Goal: Task Accomplishment & Management: Complete application form

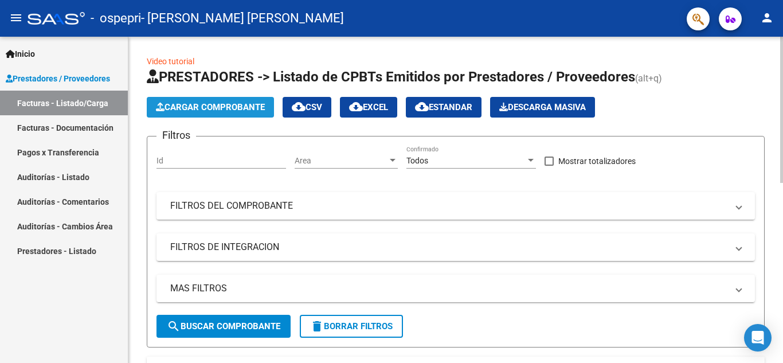
click at [220, 106] on span "Cargar Comprobante" at bounding box center [210, 107] width 109 height 10
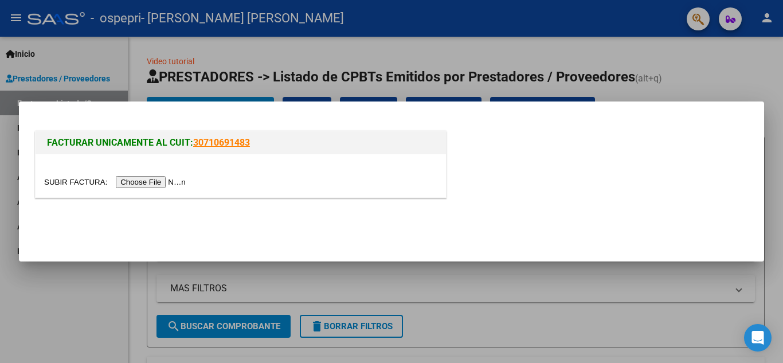
click at [175, 178] on input "file" at bounding box center [116, 182] width 145 height 12
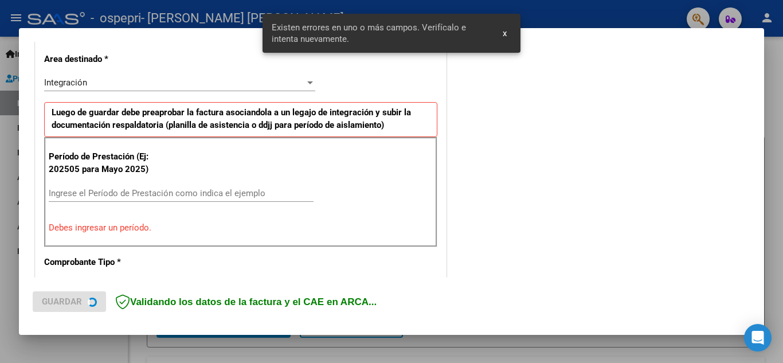
scroll to position [281, 0]
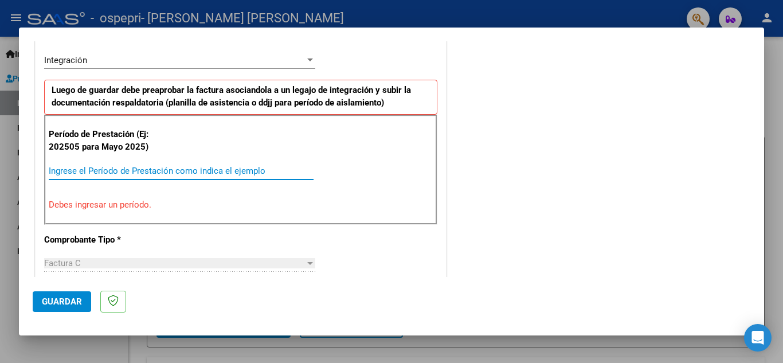
click at [201, 166] on input "Ingrese el Período de Prestación como indica el ejemplo" at bounding box center [181, 171] width 265 height 10
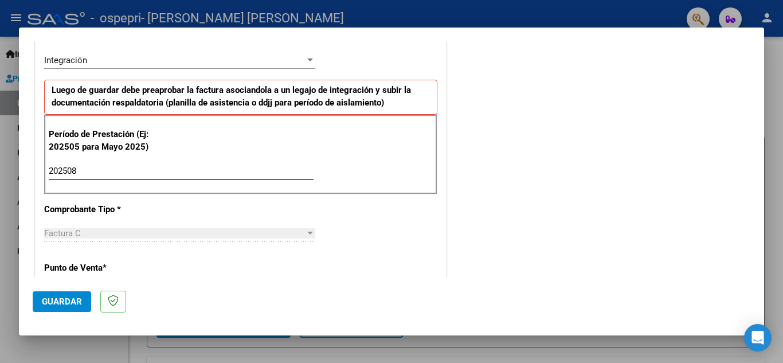
type input "202508"
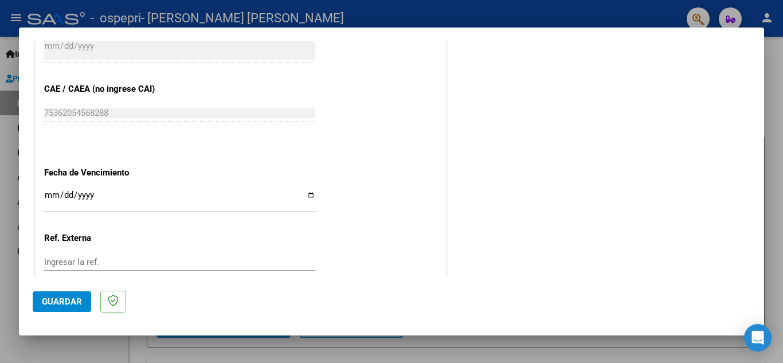
scroll to position [710, 0]
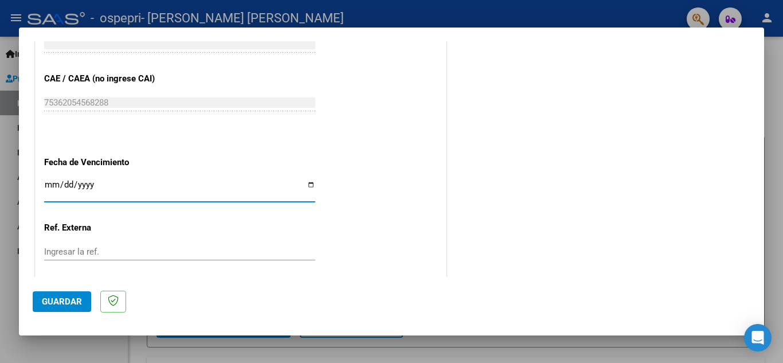
click at [307, 191] on input "Ingresar la fecha" at bounding box center [179, 189] width 271 height 18
click at [302, 184] on input "Ingresar la fecha" at bounding box center [179, 189] width 271 height 18
click at [307, 182] on input "Ingresar la fecha" at bounding box center [179, 189] width 271 height 18
type input "[DATE]"
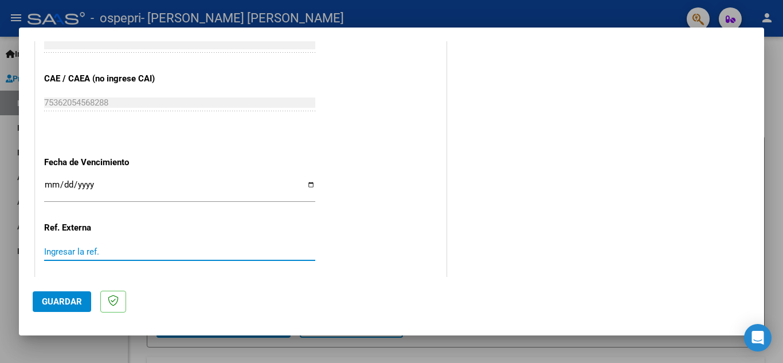
click at [178, 250] on input "Ingresar la ref." at bounding box center [179, 251] width 271 height 10
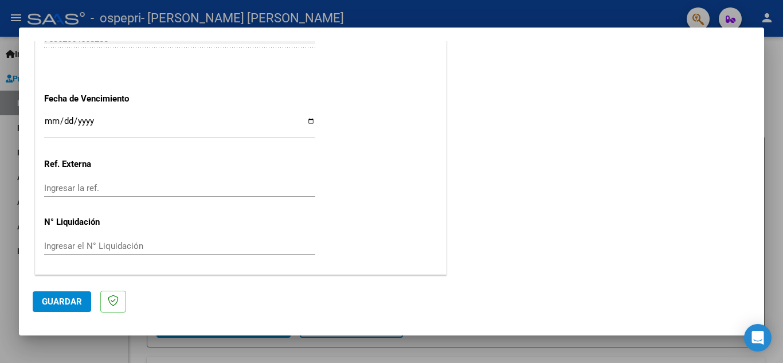
click at [233, 251] on div "Ingresar el N° Liquidación" at bounding box center [179, 245] width 271 height 17
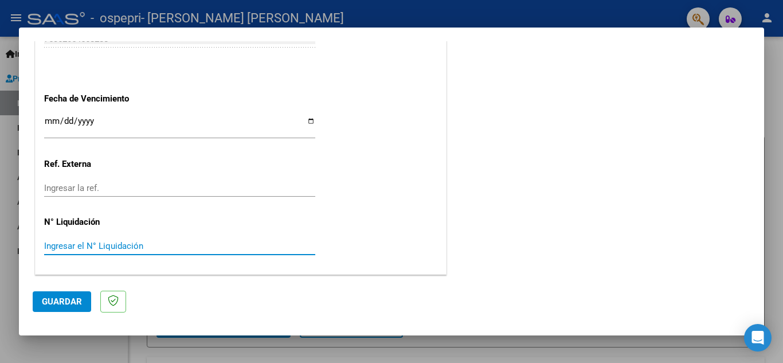
click at [246, 249] on input "Ingresar el N° Liquidación" at bounding box center [179, 246] width 271 height 10
click at [148, 246] on input "Ingresar el N° Liquidación" at bounding box center [179, 246] width 271 height 10
click at [64, 247] on input "0000154" at bounding box center [179, 246] width 271 height 10
type input "00000154"
click at [83, 307] on button "Guardar" at bounding box center [62, 301] width 58 height 21
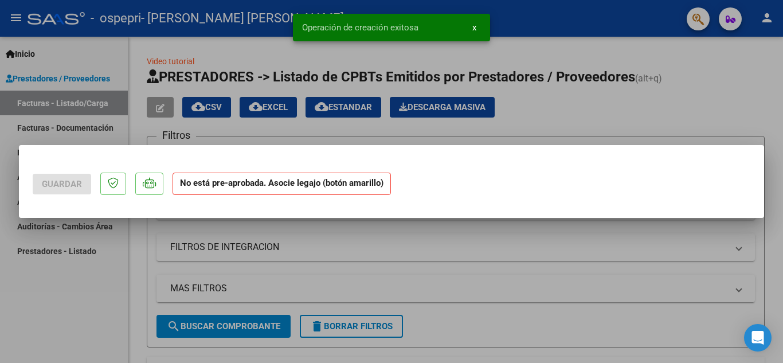
scroll to position [0, 0]
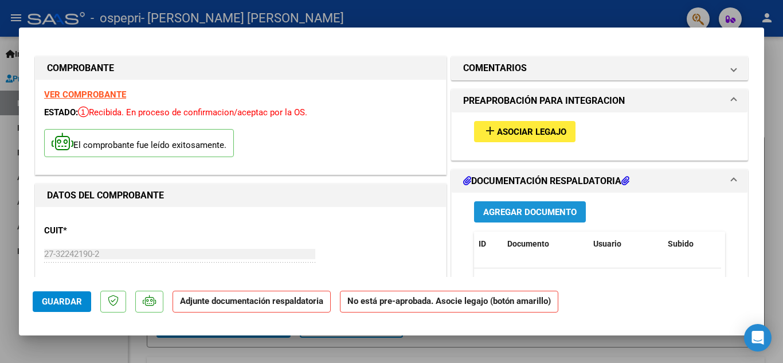
click at [512, 215] on span "Agregar Documento" at bounding box center [529, 212] width 93 height 10
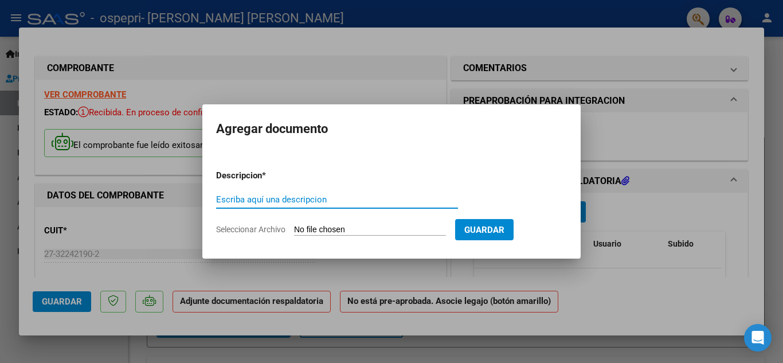
click at [369, 202] on input "Escriba aquí una descripcion" at bounding box center [337, 199] width 242 height 10
type input "planilla agosto"
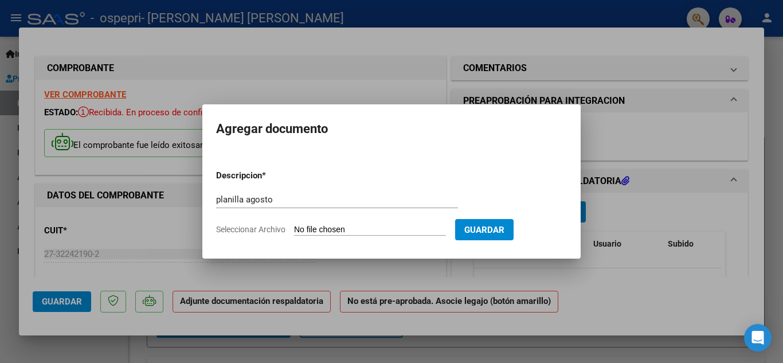
click at [349, 228] on input "Seleccionar Archivo" at bounding box center [370, 230] width 152 height 11
type input "C:\fakepath\Planilla [PERSON_NAME].pdf"
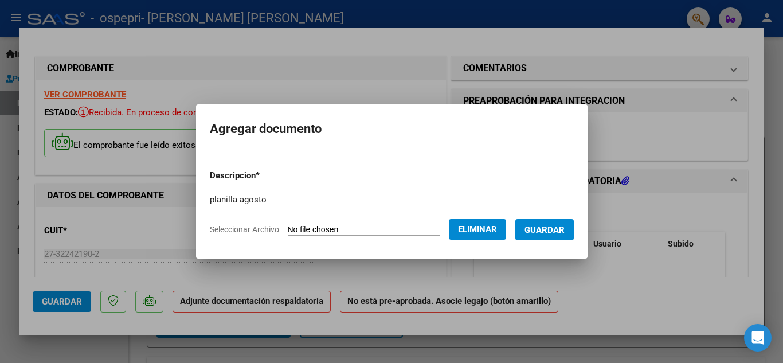
click at [572, 31] on div at bounding box center [391, 181] width 783 height 363
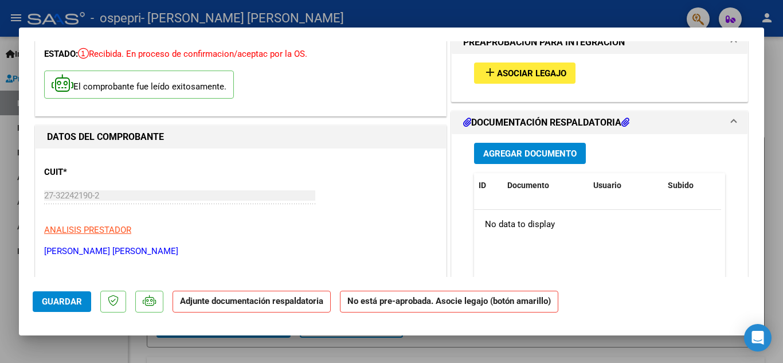
scroll to position [75, 0]
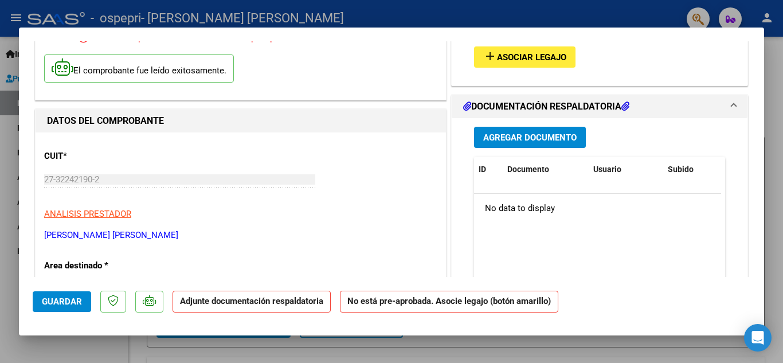
click at [523, 142] on span "Agregar Documento" at bounding box center [529, 137] width 93 height 10
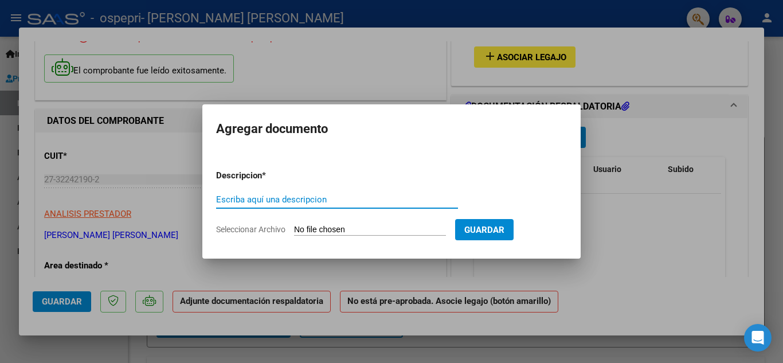
click at [437, 202] on input "Escriba aquí una descripcion" at bounding box center [337, 199] width 242 height 10
type input "planilla agosto"
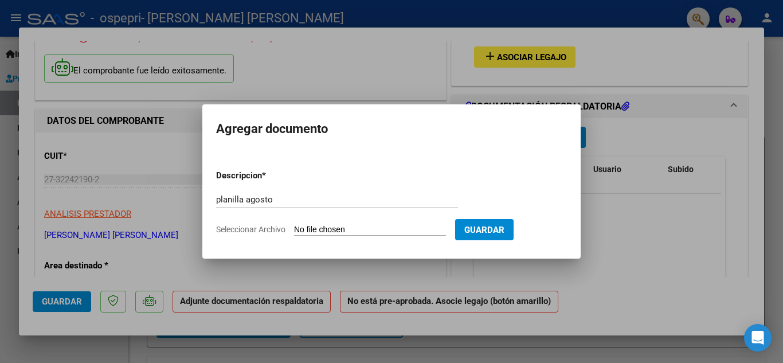
click at [407, 224] on form "Descripcion * planilla agosto Escriba aquí una descripcion Seleccionar Archivo …" at bounding box center [391, 202] width 351 height 84
click at [354, 229] on input "Seleccionar Archivo" at bounding box center [370, 230] width 152 height 11
type input "C:\fakepath\Planilla [PERSON_NAME].pdf"
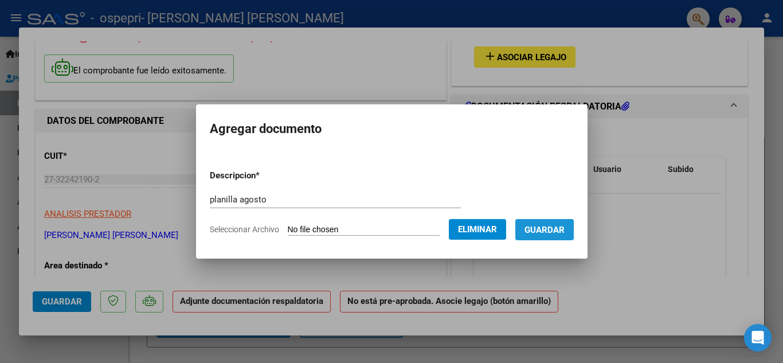
click at [546, 226] on span "Guardar" at bounding box center [544, 230] width 40 height 10
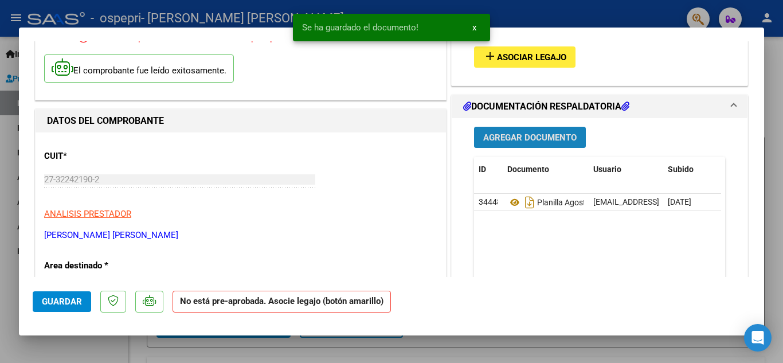
click at [545, 136] on span "Agregar Documento" at bounding box center [529, 137] width 93 height 10
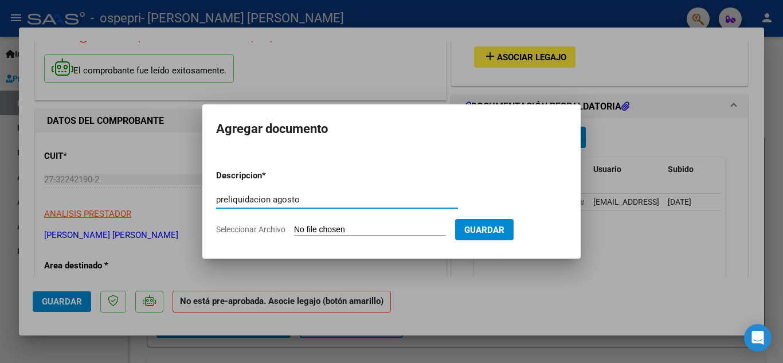
type input "preliquidacion agosto"
click at [414, 230] on input "Seleccionar Archivo" at bounding box center [370, 230] width 152 height 11
type input "C:\fakepath\PRELIQ AGOSTO [PERSON_NAME].pdf"
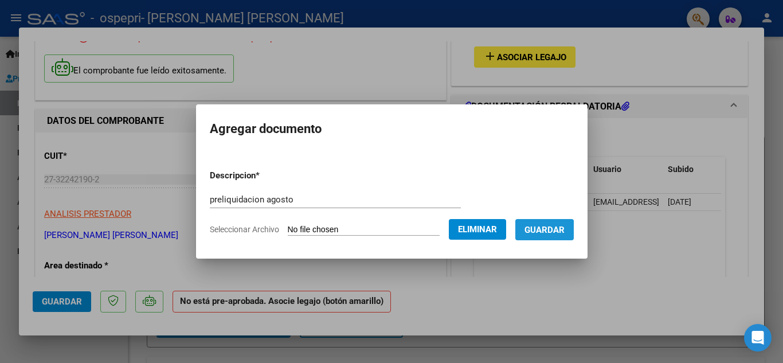
click at [547, 233] on span "Guardar" at bounding box center [544, 230] width 40 height 10
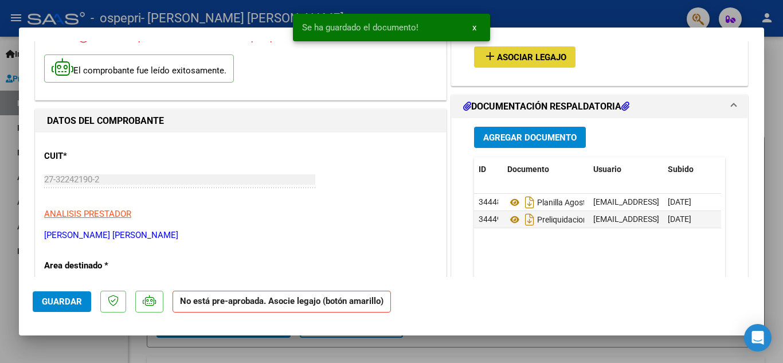
click at [549, 53] on span "Asociar Legajo" at bounding box center [531, 57] width 69 height 10
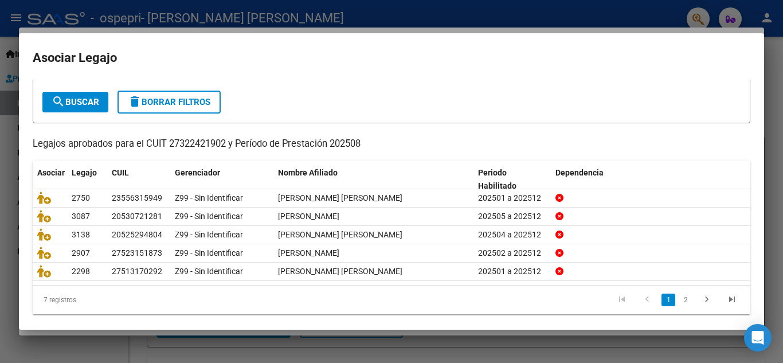
scroll to position [57, 0]
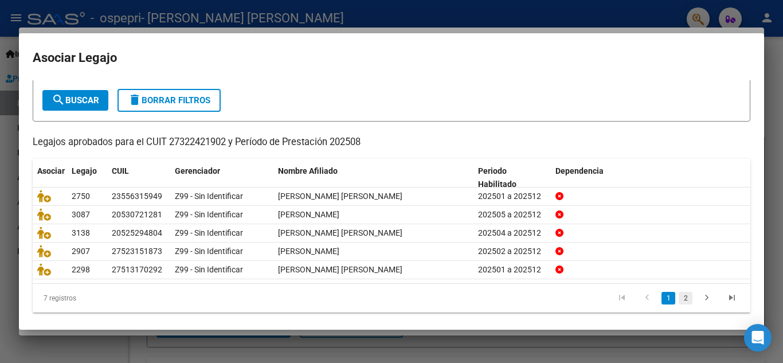
click at [679, 297] on link "2" at bounding box center [686, 298] width 14 height 13
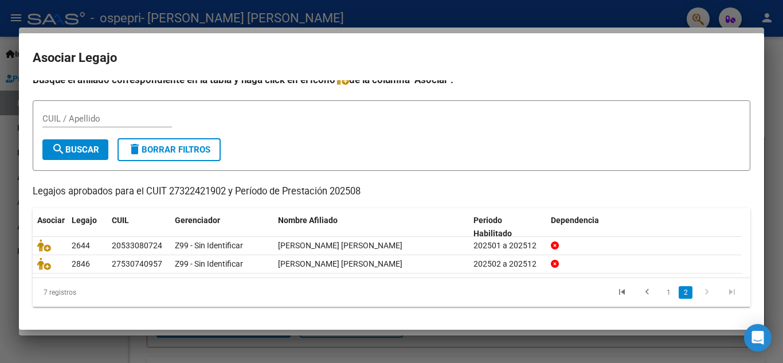
scroll to position [9, 0]
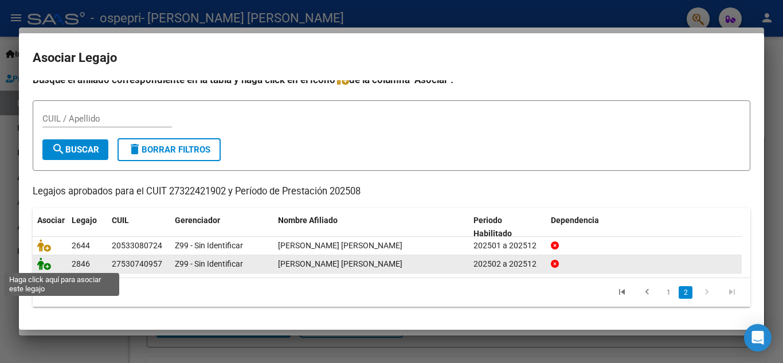
click at [48, 268] on icon at bounding box center [44, 263] width 14 height 13
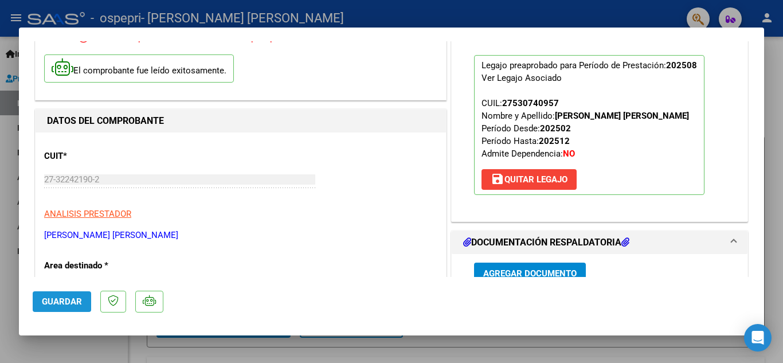
click at [64, 307] on button "Guardar" at bounding box center [62, 301] width 58 height 21
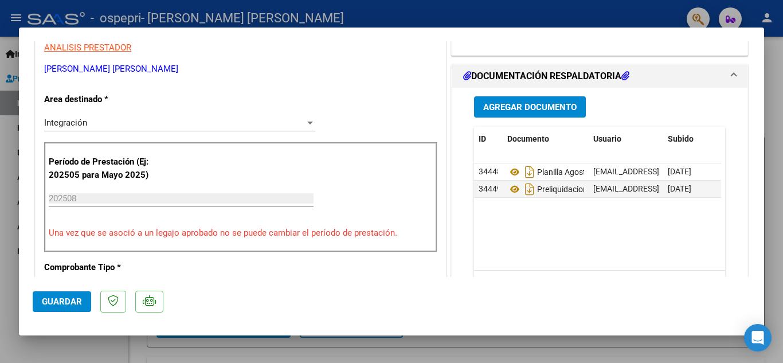
scroll to position [243, 0]
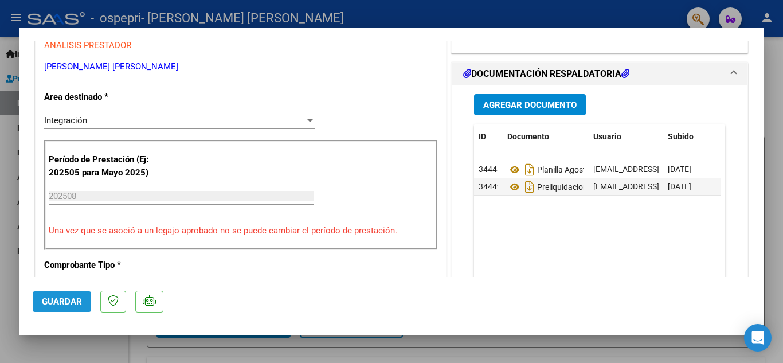
click at [61, 297] on span "Guardar" at bounding box center [62, 301] width 40 height 10
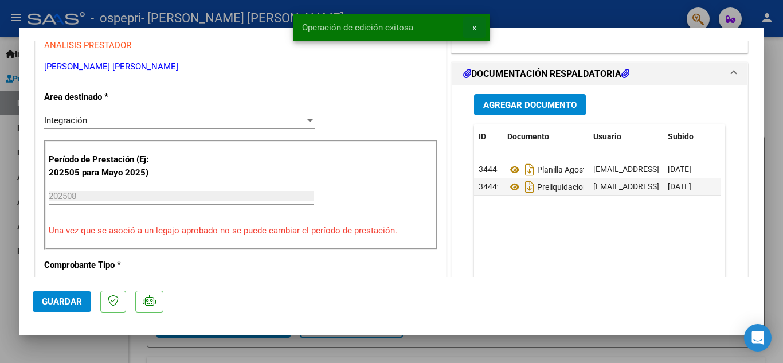
click at [472, 28] on span "x" at bounding box center [474, 27] width 4 height 10
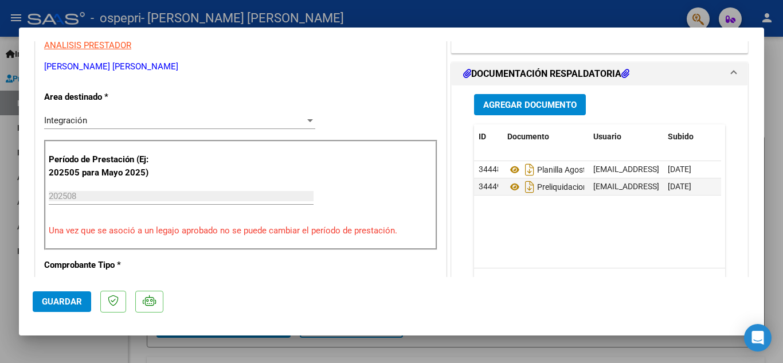
click at [581, 20] on div at bounding box center [391, 181] width 783 height 363
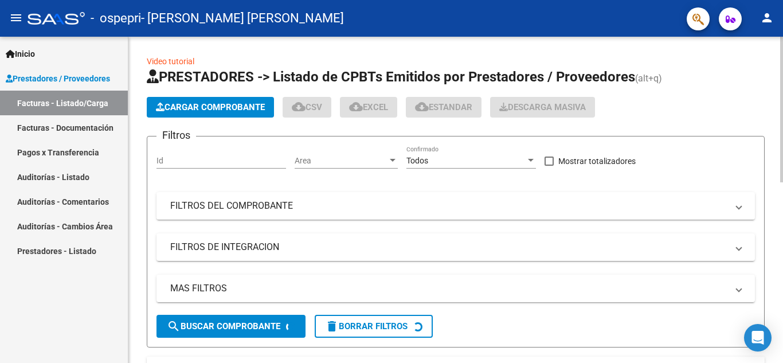
click at [212, 98] on button "Cargar Comprobante" at bounding box center [210, 107] width 127 height 21
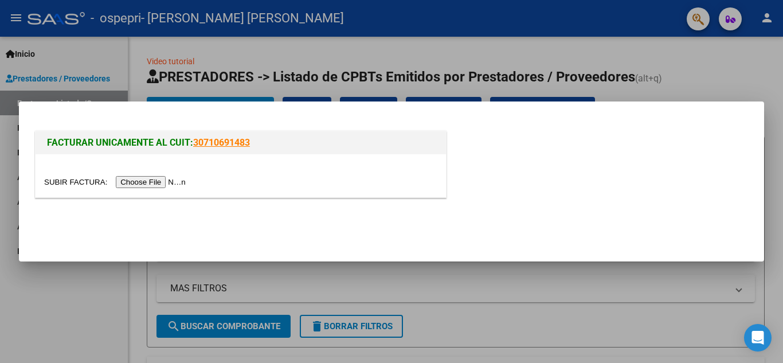
click at [150, 176] on input "file" at bounding box center [116, 182] width 145 height 12
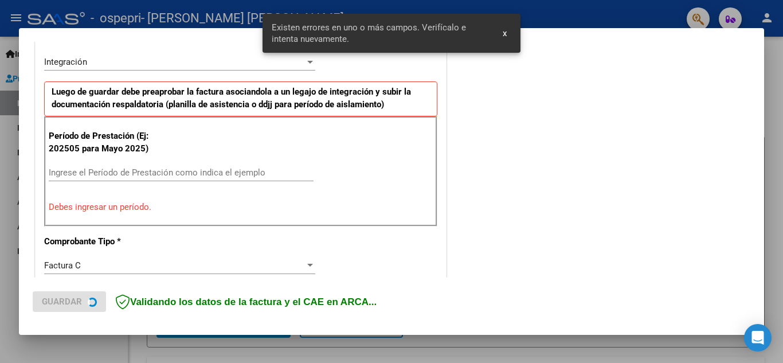
scroll to position [281, 0]
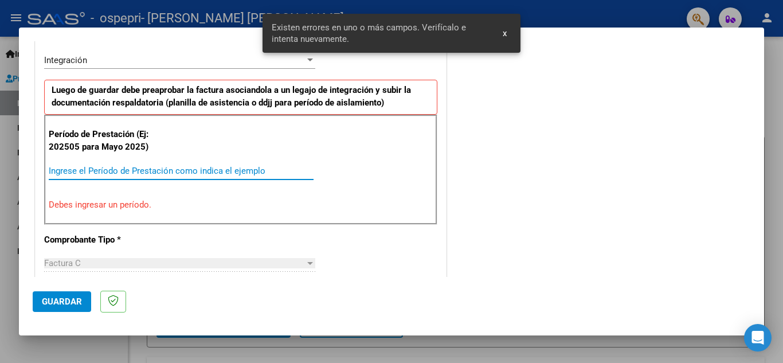
click at [156, 175] on input "Ingrese el Período de Prestación como indica el ejemplo" at bounding box center [181, 171] width 265 height 10
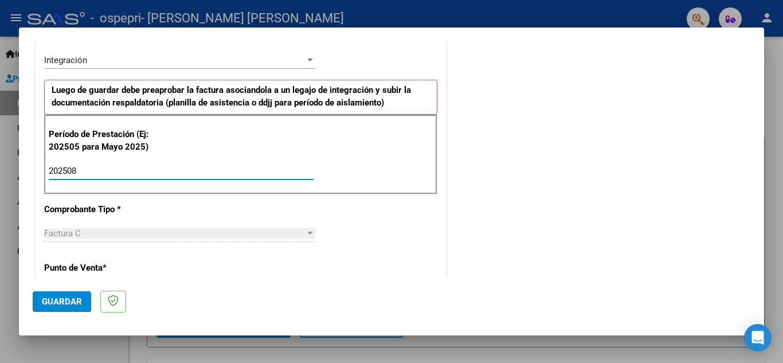
type input "202508"
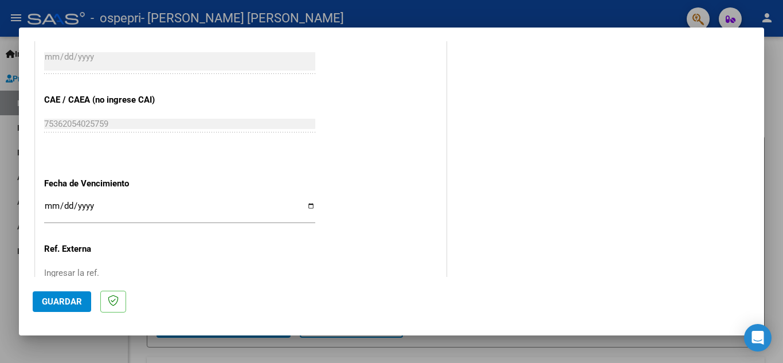
scroll to position [694, 0]
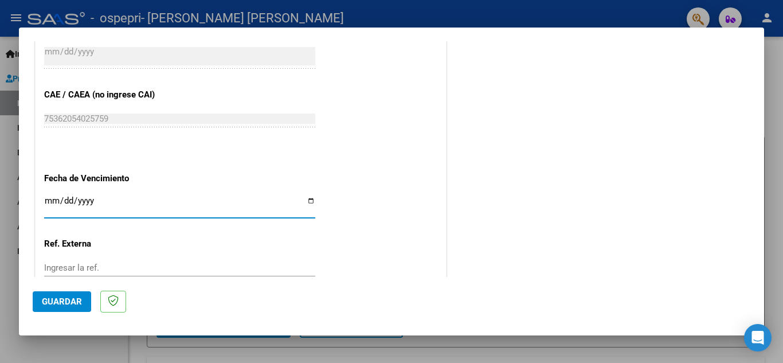
click at [304, 201] on input "Ingresar la fecha" at bounding box center [179, 205] width 271 height 18
type input "[DATE]"
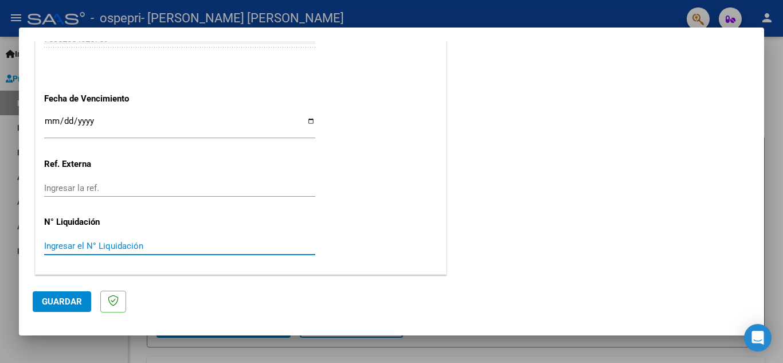
click at [309, 246] on input "Ingresar el N° Liquidación" at bounding box center [179, 246] width 271 height 10
type input "0000053"
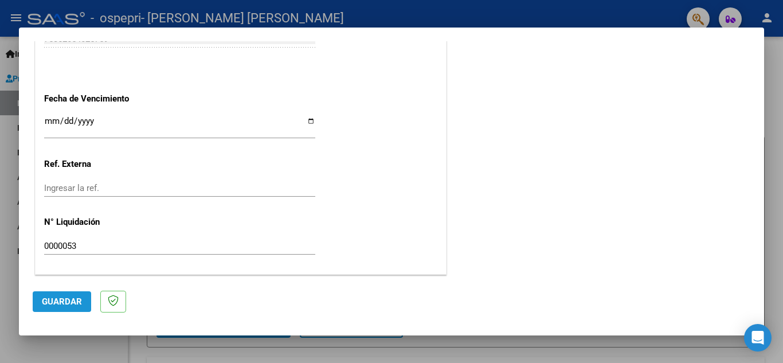
click at [65, 294] on button "Guardar" at bounding box center [62, 301] width 58 height 21
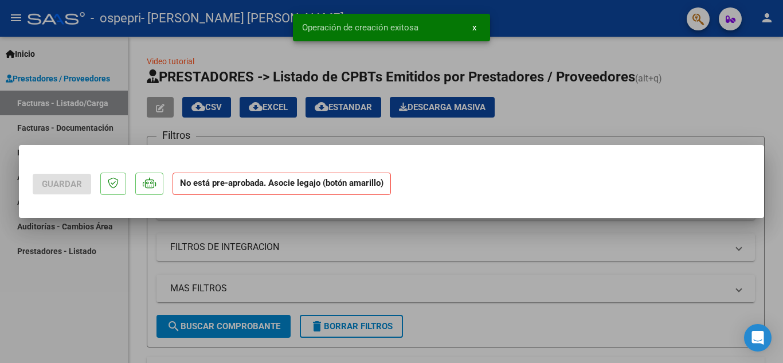
scroll to position [0, 0]
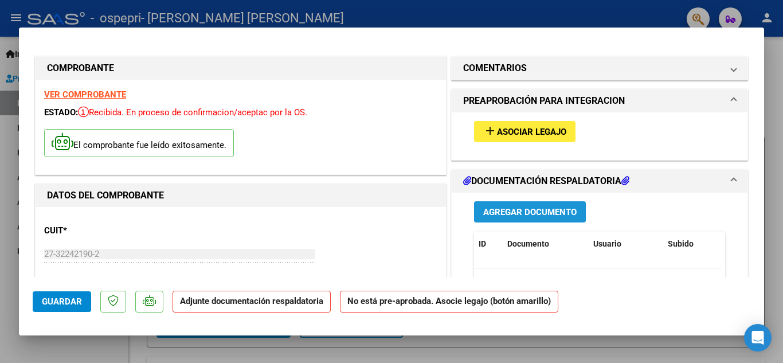
click at [505, 213] on span "Agregar Documento" at bounding box center [529, 212] width 93 height 10
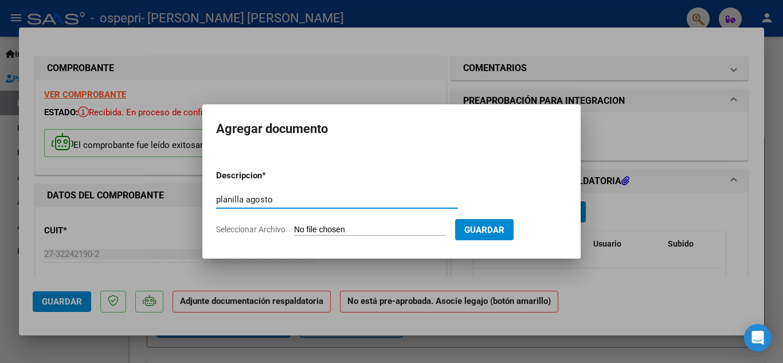
type input "planilla agosto"
click at [402, 230] on input "Seleccionar Archivo" at bounding box center [370, 230] width 152 height 11
type input "C:\fakepath\Planilla [PERSON_NAME].pdf"
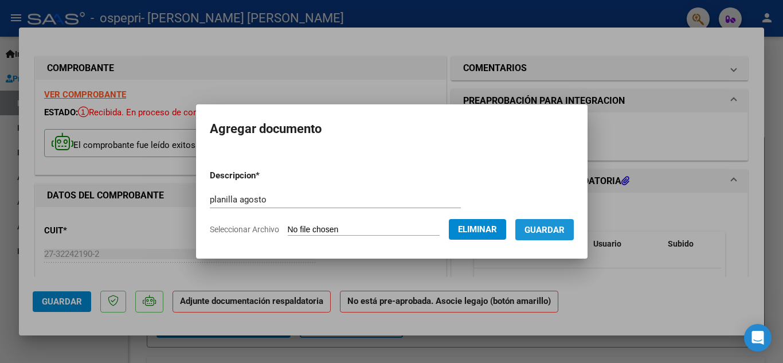
click at [555, 228] on span "Guardar" at bounding box center [544, 230] width 40 height 10
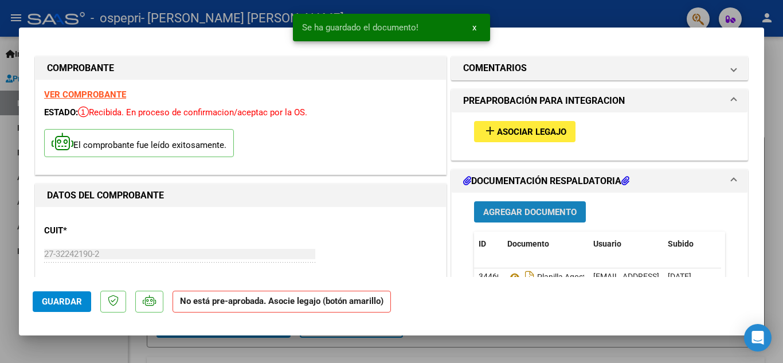
click at [543, 214] on span "Agregar Documento" at bounding box center [529, 212] width 93 height 10
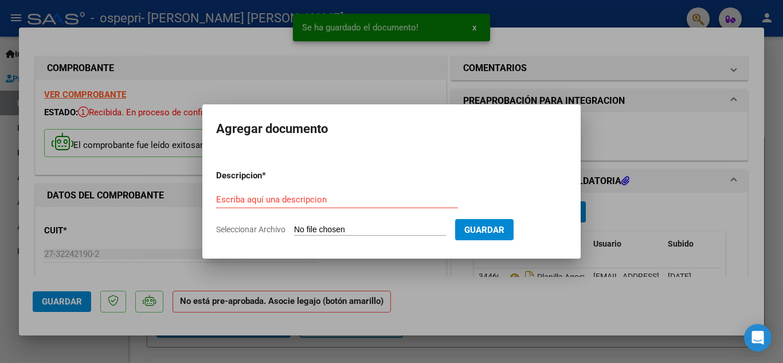
click at [366, 230] on input "Seleccionar Archivo" at bounding box center [370, 230] width 152 height 11
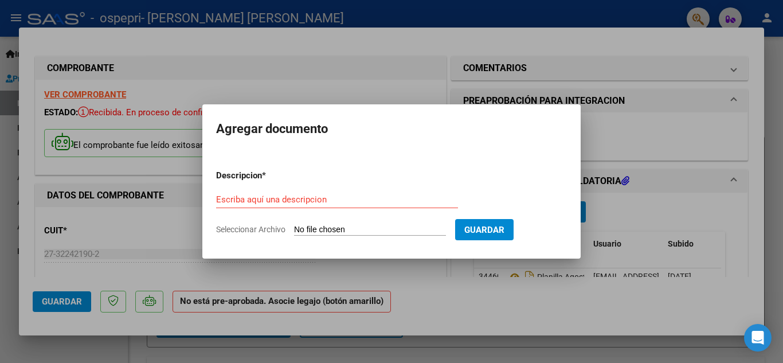
type input "C:\fakepath\PRELIQ [PERSON_NAME].pdf"
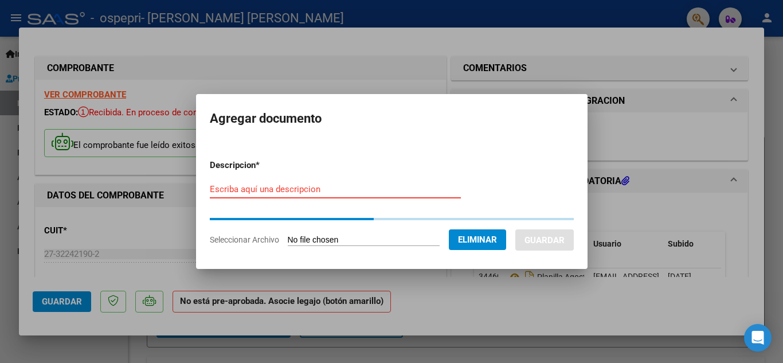
click at [426, 191] on input "Escriba aquí una descripcion" at bounding box center [335, 189] width 251 height 10
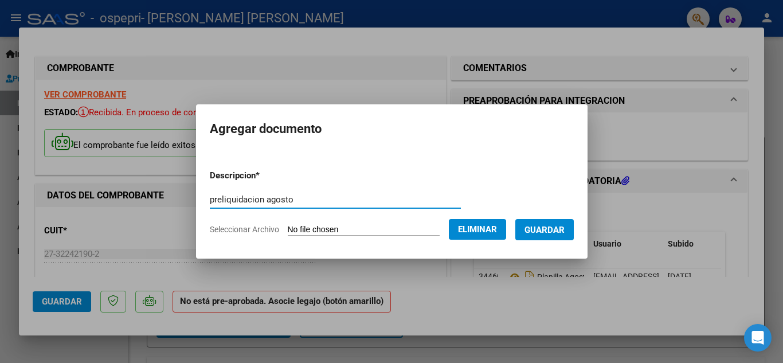
type input "preliquidacion agosto"
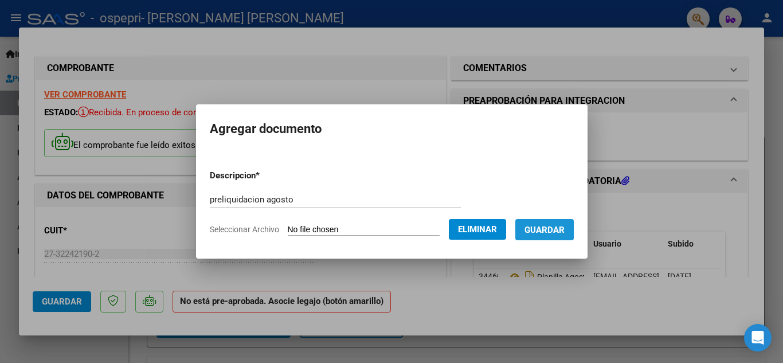
click at [542, 233] on span "Guardar" at bounding box center [544, 230] width 40 height 10
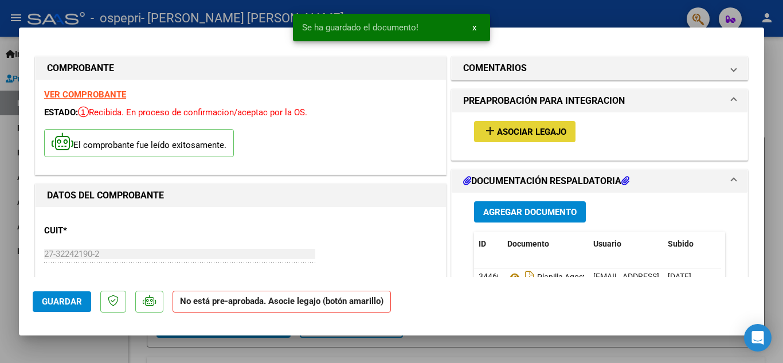
click at [554, 122] on button "add Asociar Legajo" at bounding box center [524, 131] width 101 height 21
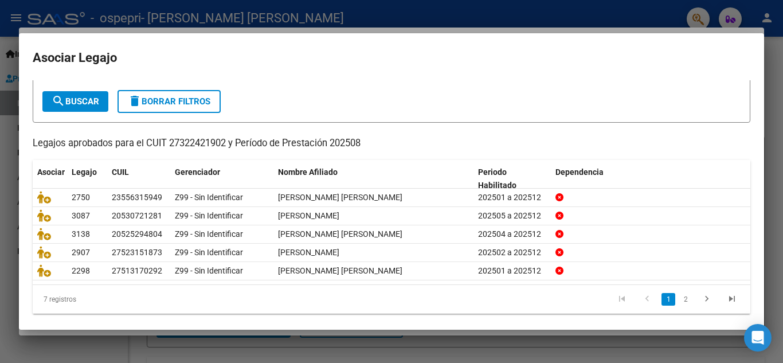
scroll to position [66, 0]
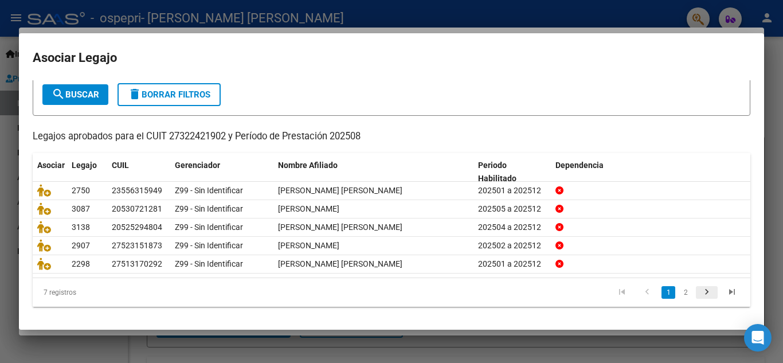
click at [696, 293] on link "go to next page" at bounding box center [707, 292] width 22 height 13
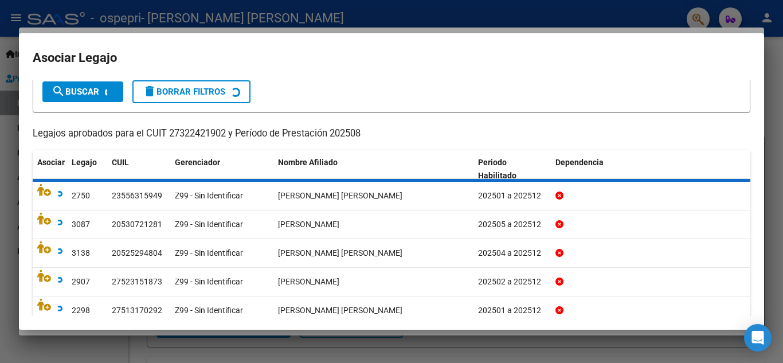
scroll to position [9, 0]
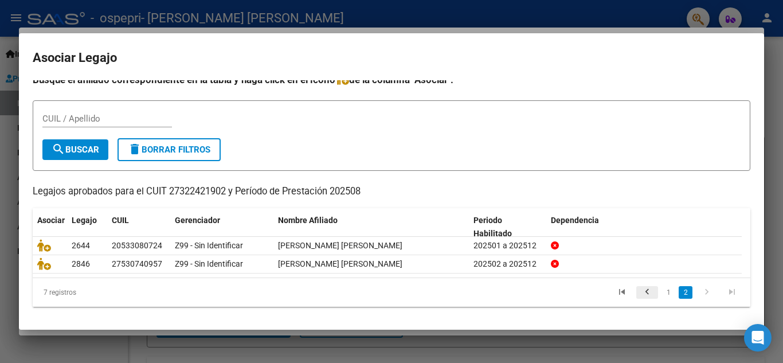
click at [640, 293] on icon "go to previous page" at bounding box center [647, 294] width 15 height 14
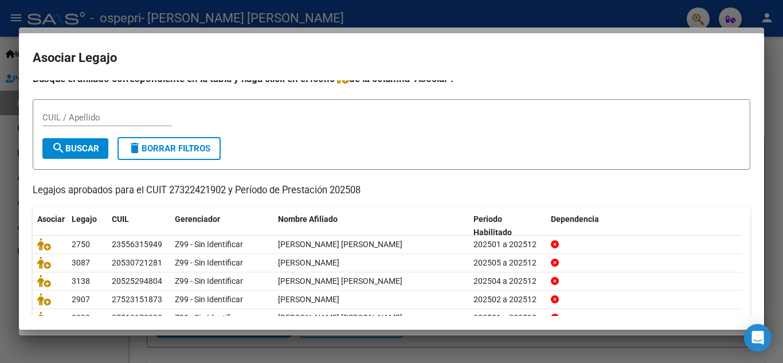
scroll to position [66, 0]
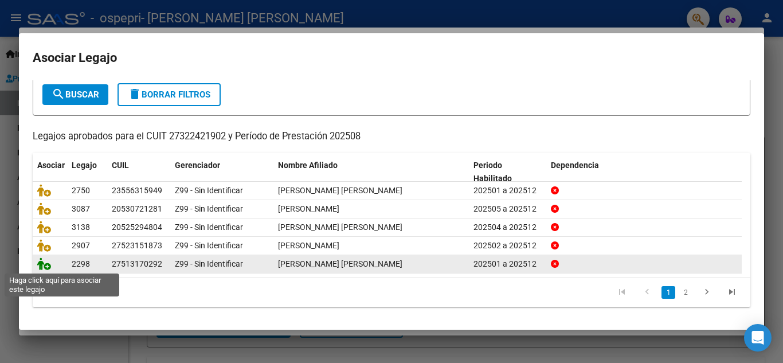
click at [46, 265] on icon at bounding box center [44, 263] width 14 height 13
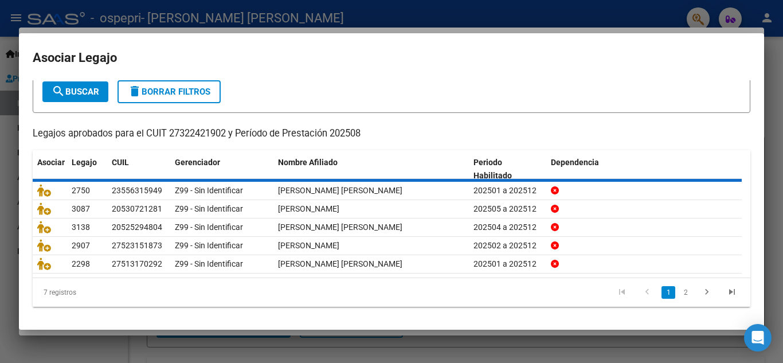
scroll to position [73, 0]
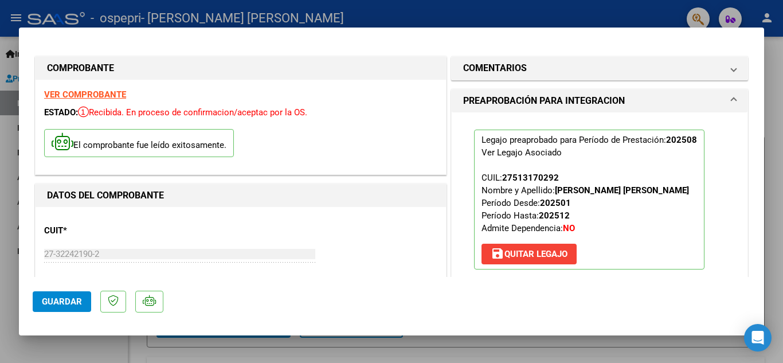
click at [60, 295] on button "Guardar" at bounding box center [62, 301] width 58 height 21
click at [273, 297] on mat-dialog-actions "Guardar" at bounding box center [392, 299] width 718 height 45
click at [70, 306] on span "Guardar" at bounding box center [62, 301] width 40 height 10
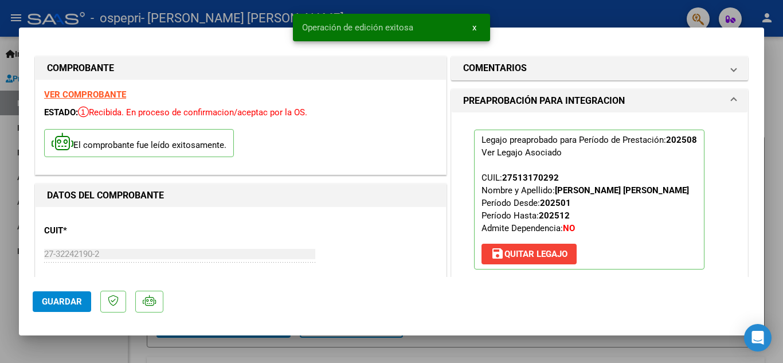
click at [540, 19] on div at bounding box center [391, 181] width 783 height 363
type input "$ 0,00"
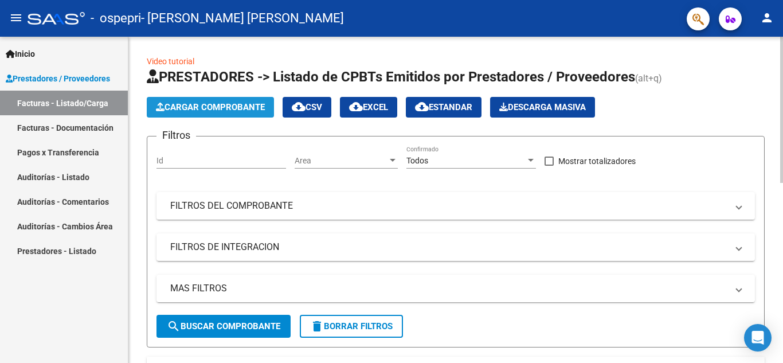
click at [216, 105] on span "Cargar Comprobante" at bounding box center [210, 107] width 109 height 10
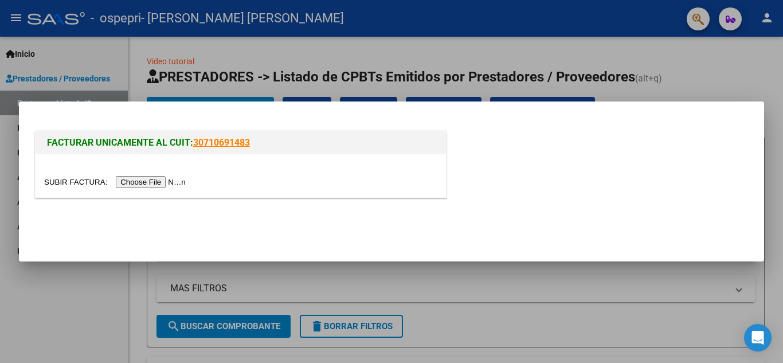
click at [159, 181] on input "file" at bounding box center [116, 182] width 145 height 12
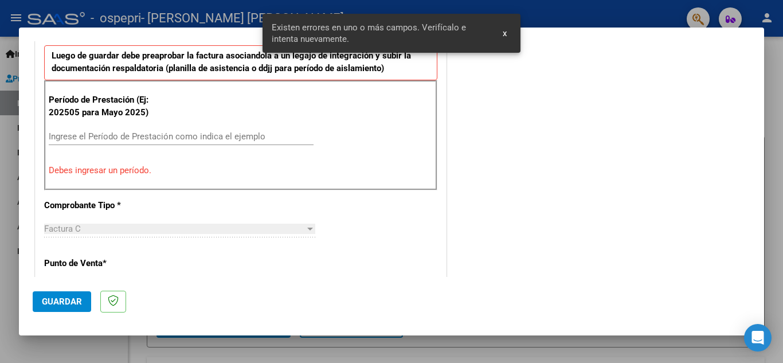
scroll to position [319, 0]
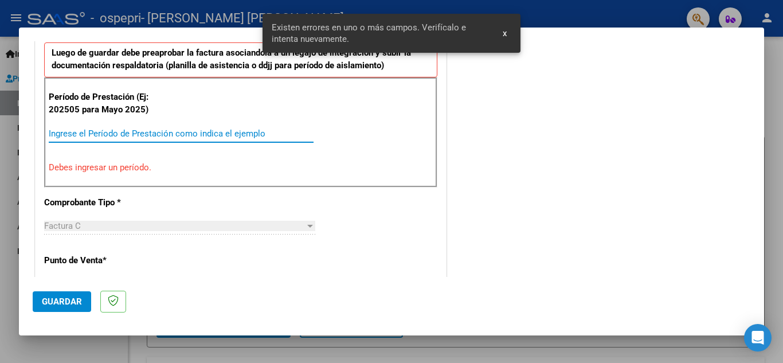
click at [252, 134] on input "Ingrese el Período de Prestación como indica el ejemplo" at bounding box center [181, 133] width 265 height 10
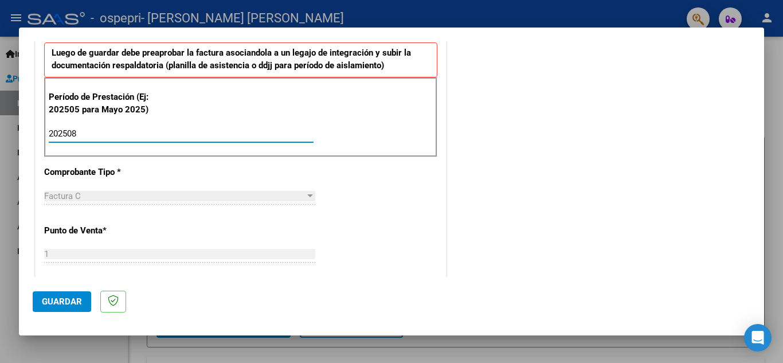
type input "202508"
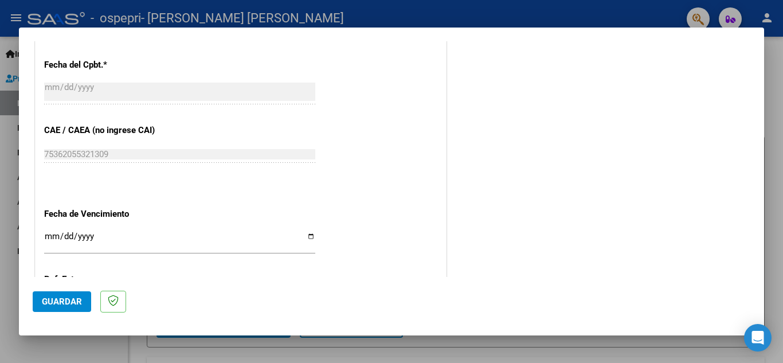
scroll to position [680, 0]
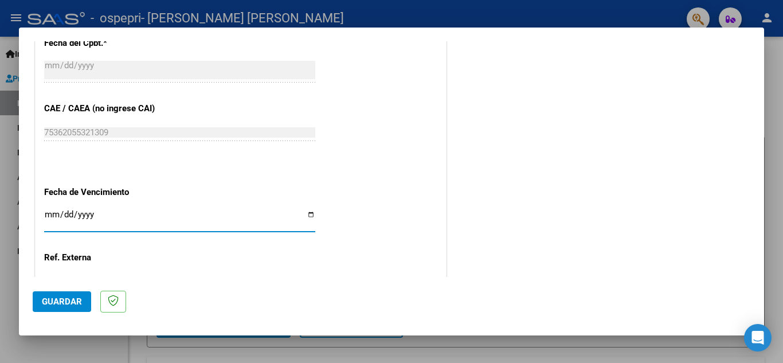
click at [311, 215] on input "Ingresar la fecha" at bounding box center [179, 219] width 271 height 18
type input "[DATE]"
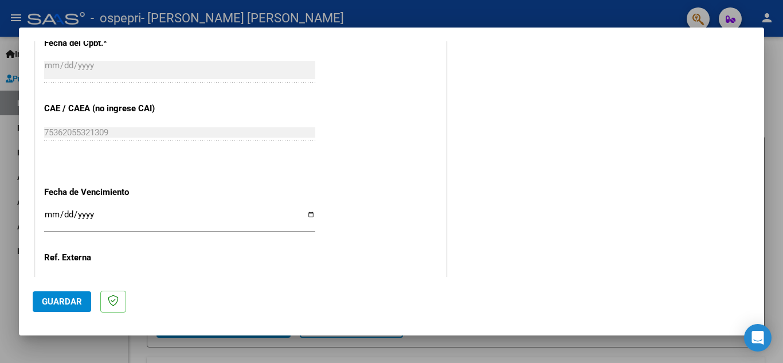
scroll to position [773, 0]
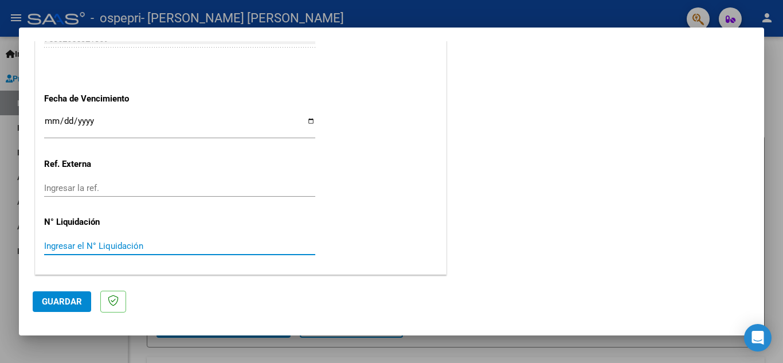
click at [238, 250] on input "Ingresar el N° Liquidación" at bounding box center [179, 246] width 271 height 10
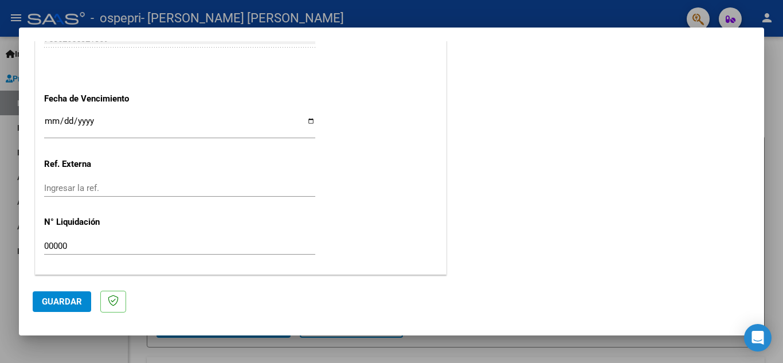
click at [715, 280] on mat-dialog-actions "Guardar" at bounding box center [392, 299] width 718 height 45
click at [287, 244] on input "00000" at bounding box center [179, 246] width 271 height 10
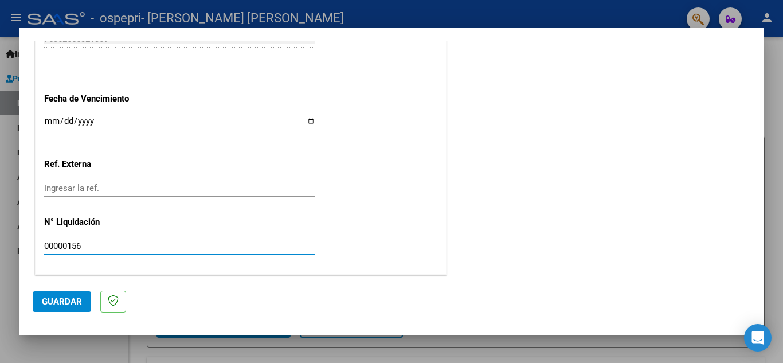
type input "00000156"
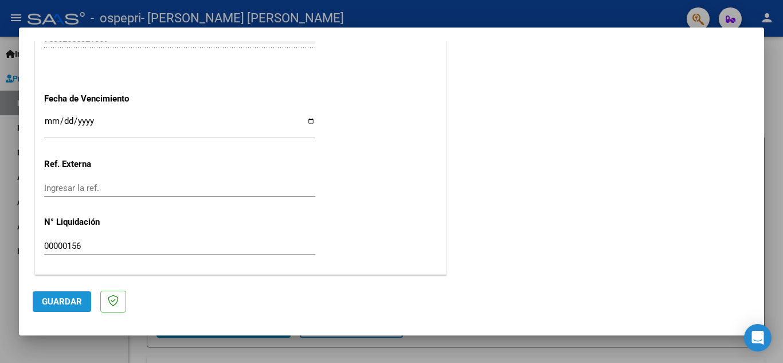
click at [64, 296] on span "Guardar" at bounding box center [62, 301] width 40 height 10
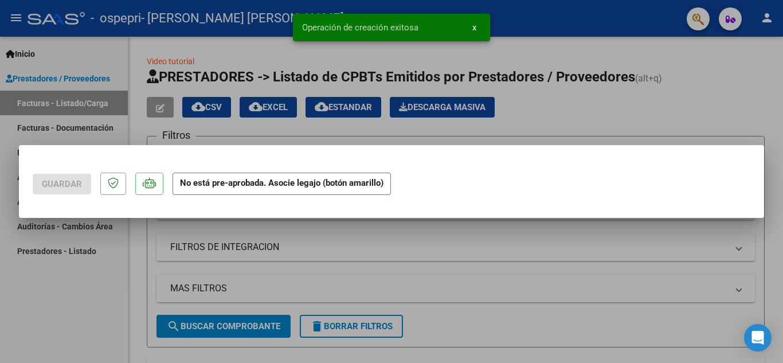
scroll to position [0, 0]
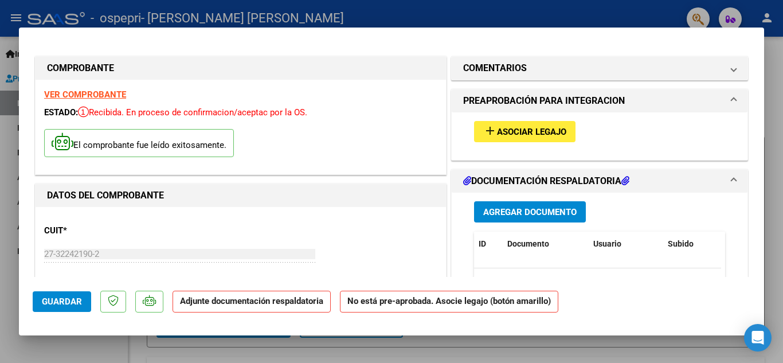
click at [547, 128] on span "Asociar Legajo" at bounding box center [531, 132] width 69 height 10
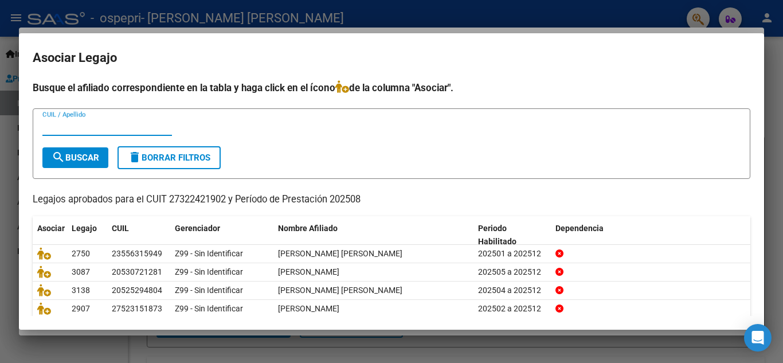
click at [665, 45] on mat-dialog-container "Asociar Legajo Busque el afiliado correspondiente en la tabla y haga click en e…" at bounding box center [391, 181] width 745 height 296
click at [628, 28] on div at bounding box center [391, 181] width 783 height 363
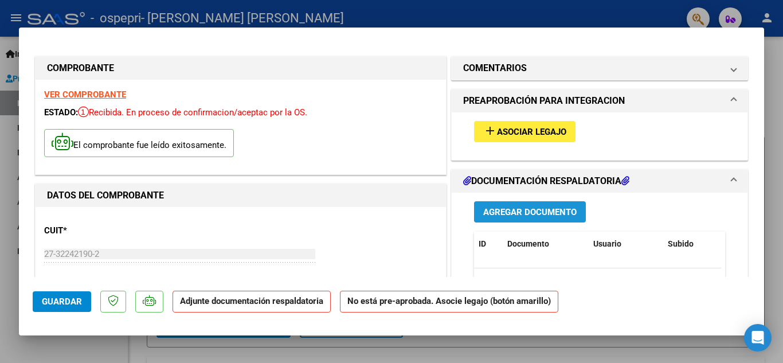
click at [542, 211] on span "Agregar Documento" at bounding box center [529, 212] width 93 height 10
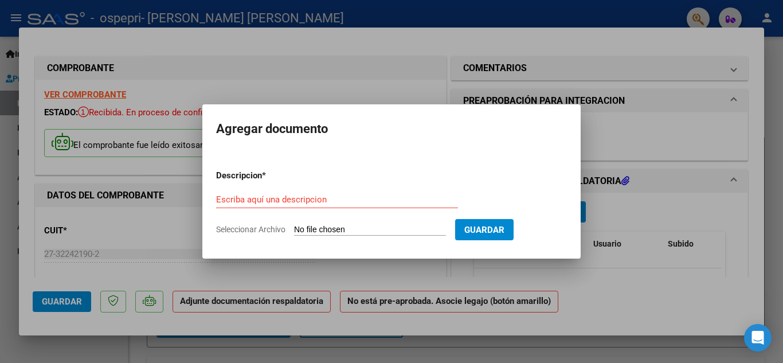
click at [392, 227] on input "Seleccionar Archivo" at bounding box center [370, 230] width 152 height 11
type input "C:\fakepath\Planilla [PERSON_NAME] .pdf"
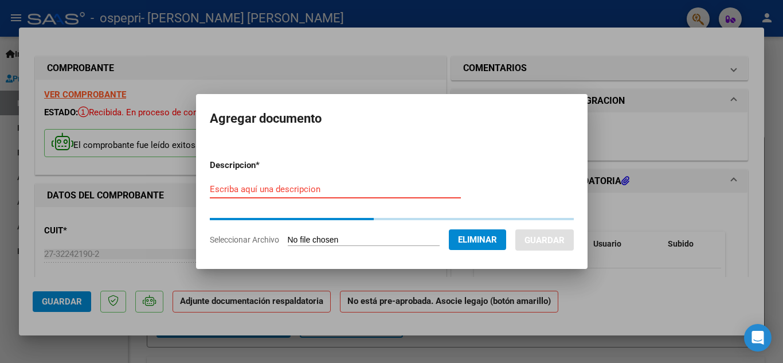
click at [418, 191] on input "Escriba aquí una descripcion" at bounding box center [335, 189] width 251 height 10
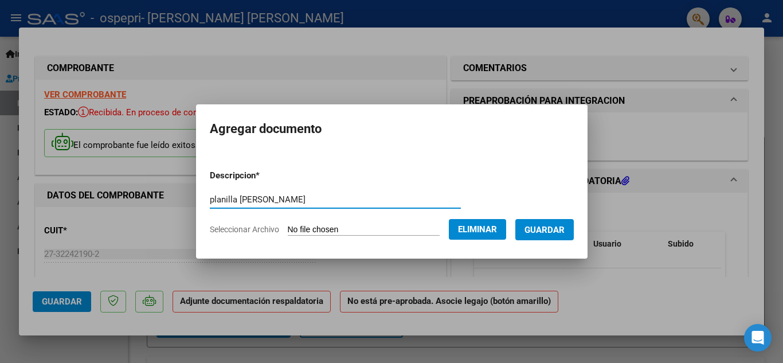
type input "planilla [PERSON_NAME]"
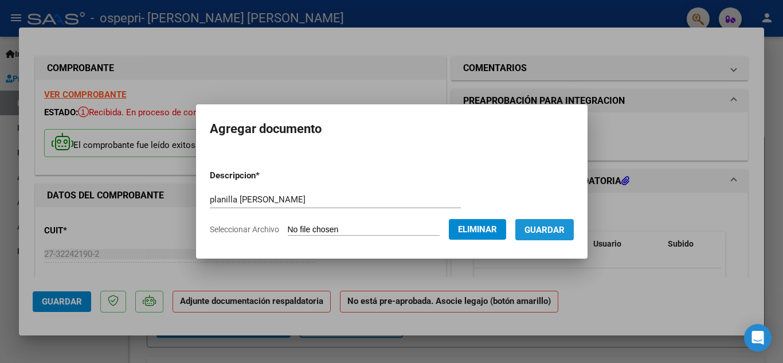
click at [562, 226] on span "Guardar" at bounding box center [544, 230] width 40 height 10
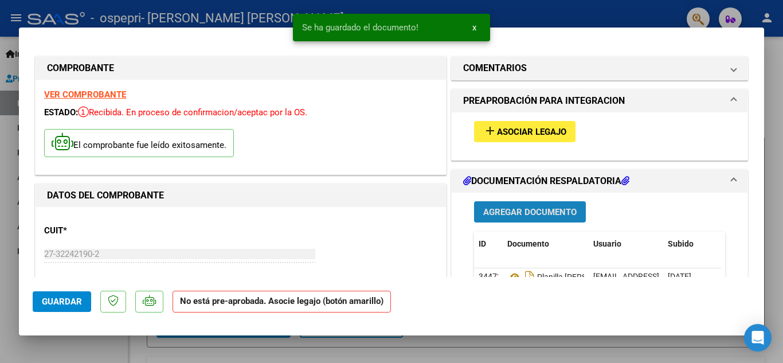
click at [516, 206] on span "Agregar Documento" at bounding box center [529, 211] width 93 height 10
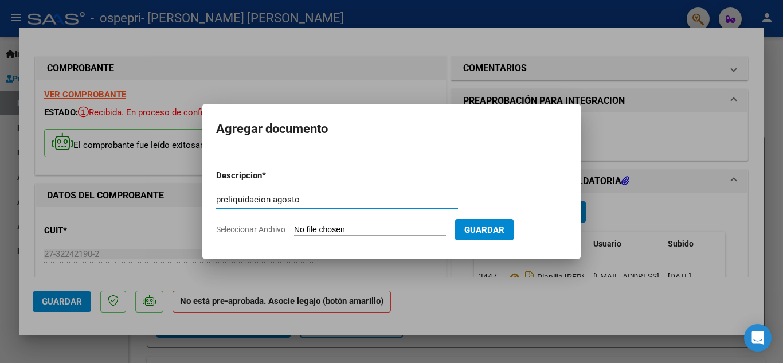
type input "preliquidacion agosto"
click at [424, 224] on form "Descripcion * preliquidacion agosto Escriba aquí una descripcion Seleccionar Ar…" at bounding box center [391, 202] width 351 height 84
click at [375, 225] on input "Seleccionar Archivo" at bounding box center [370, 230] width 152 height 11
type input "C:\fakepath\PRELIQ AGOSTO [PERSON_NAME].pdf"
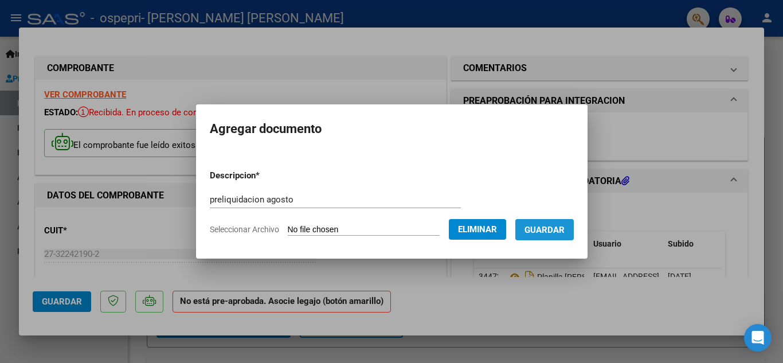
click at [545, 222] on button "Guardar" at bounding box center [544, 229] width 58 height 21
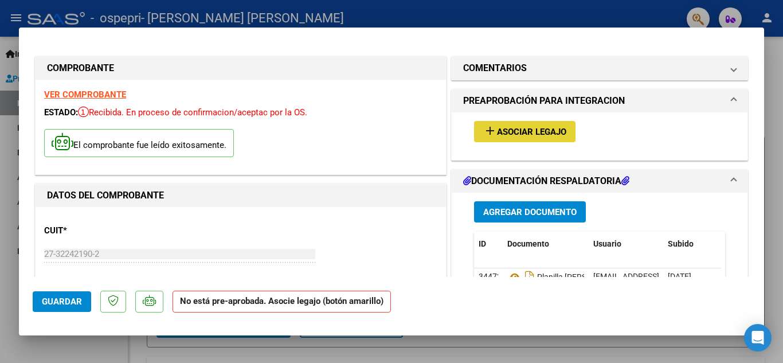
click at [522, 129] on span "Asociar Legajo" at bounding box center [531, 132] width 69 height 10
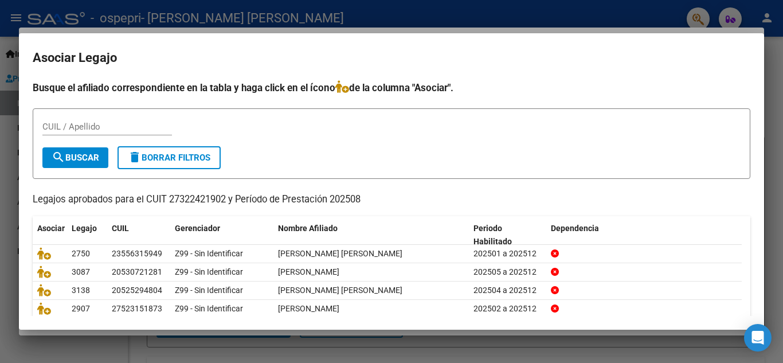
scroll to position [66, 0]
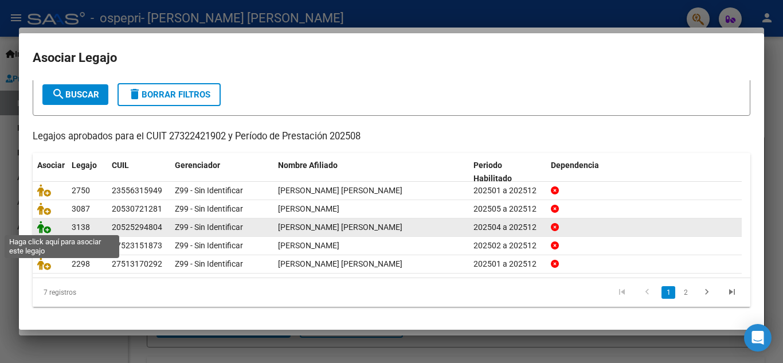
click at [42, 224] on icon at bounding box center [44, 227] width 14 height 13
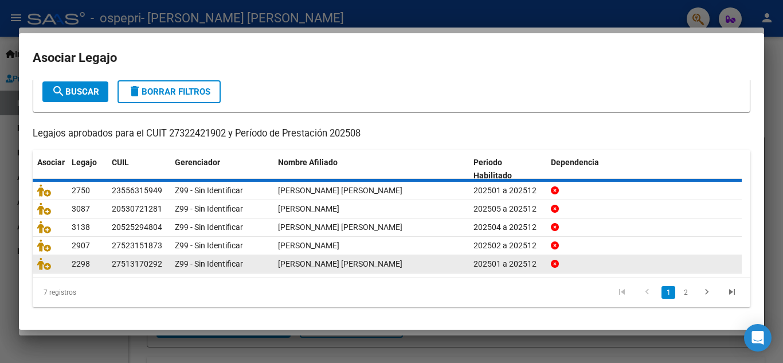
scroll to position [73, 0]
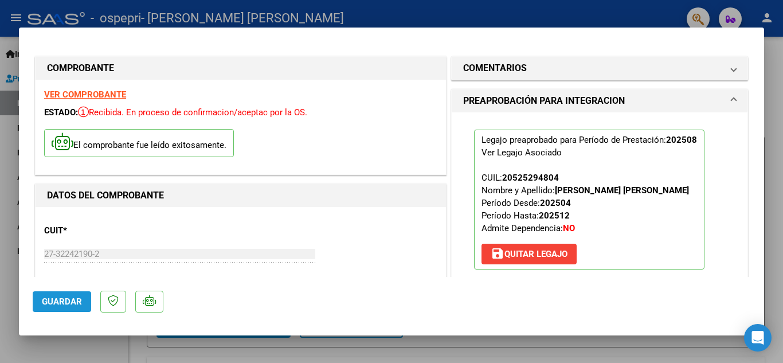
click at [60, 302] on span "Guardar" at bounding box center [62, 301] width 40 height 10
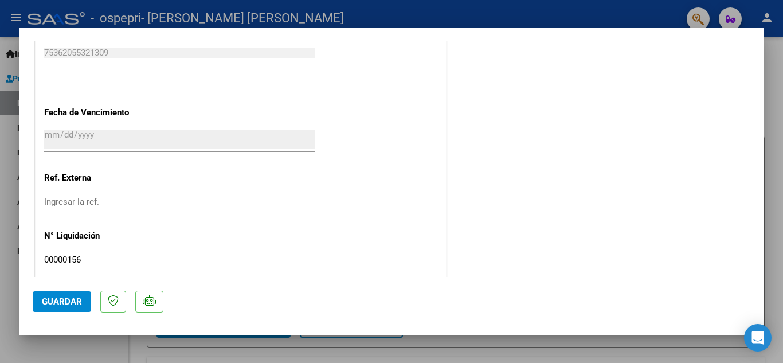
scroll to position [790, 0]
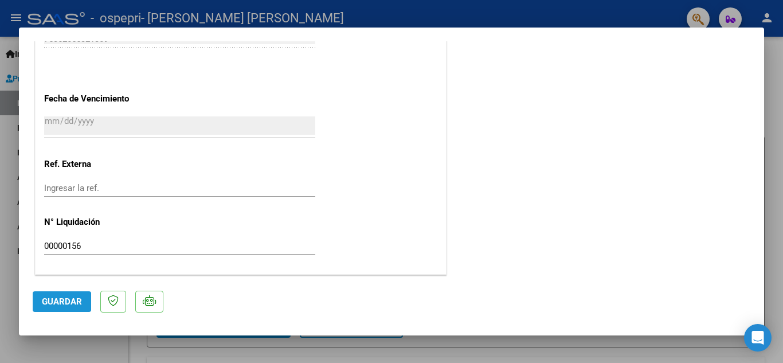
click at [60, 303] on span "Guardar" at bounding box center [62, 301] width 40 height 10
click at [605, 7] on div at bounding box center [391, 181] width 783 height 363
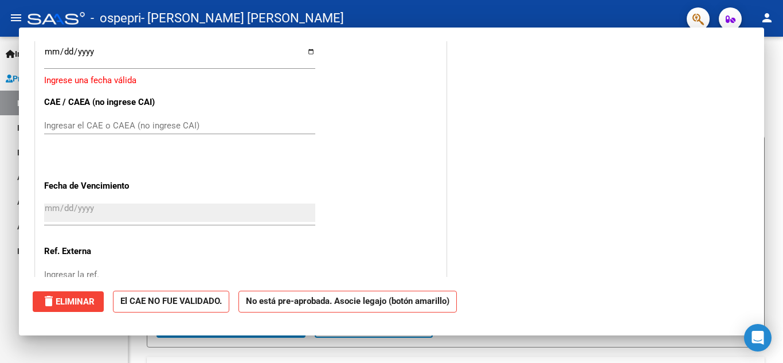
scroll to position [0, 0]
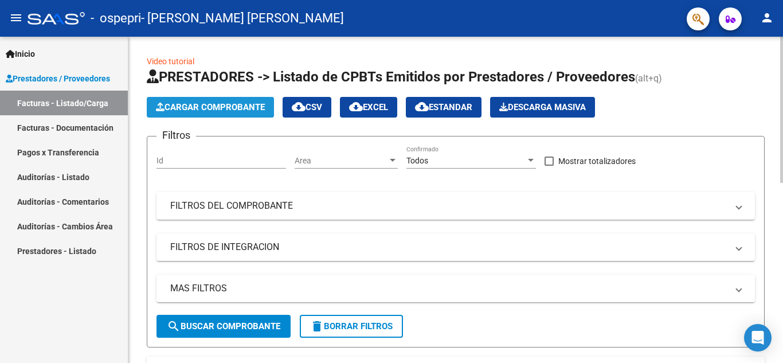
click at [210, 109] on span "Cargar Comprobante" at bounding box center [210, 107] width 109 height 10
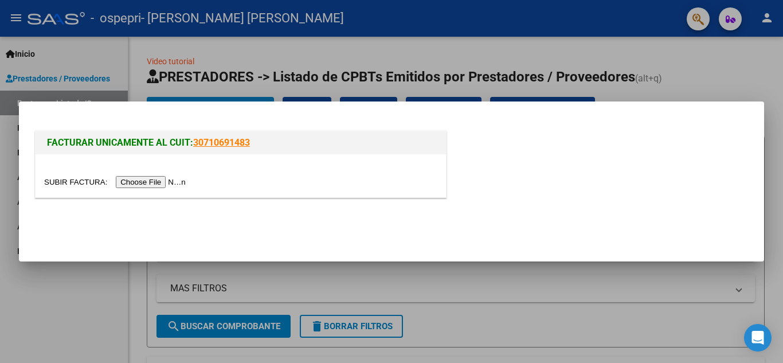
click at [155, 186] on input "file" at bounding box center [116, 182] width 145 height 12
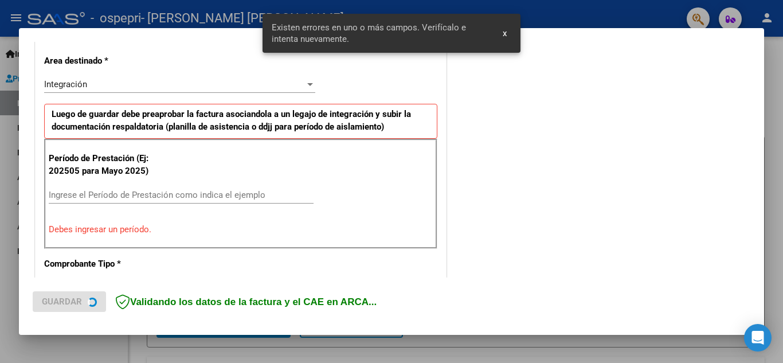
scroll to position [281, 0]
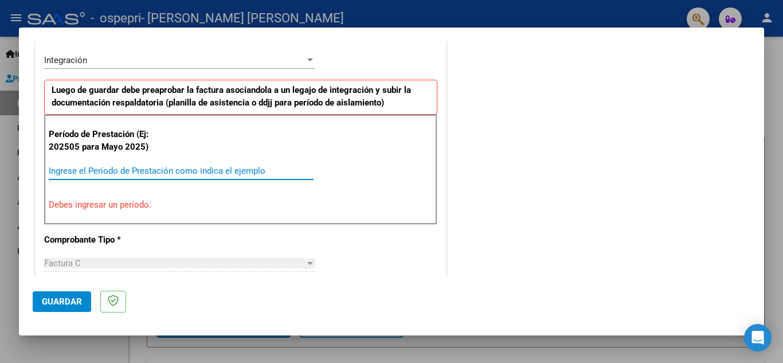
click at [193, 170] on input "Ingrese el Período de Prestación como indica el ejemplo" at bounding box center [181, 171] width 265 height 10
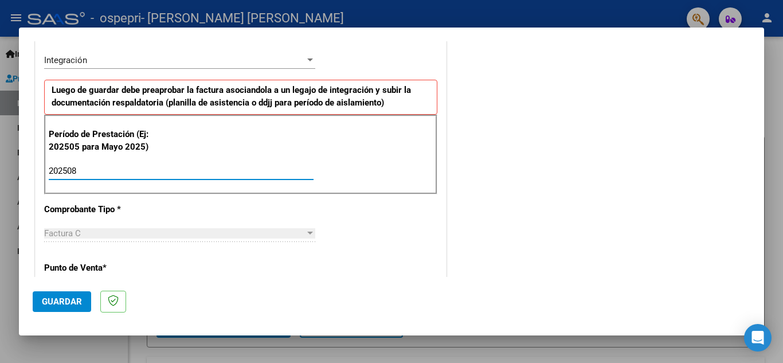
type input "202508"
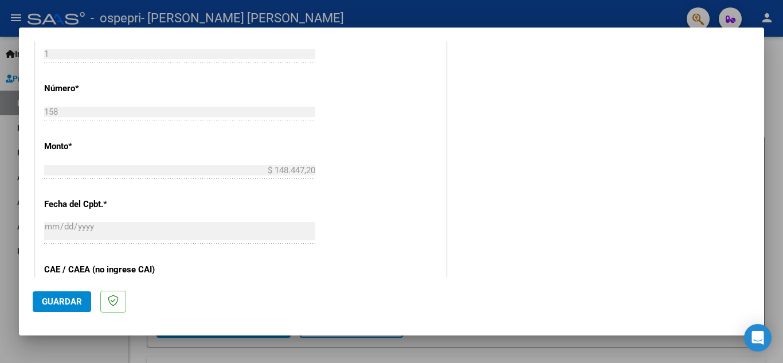
scroll to position [521, 0]
click at [688, 244] on div "COMENTARIOS Comentarios del Prestador / Gerenciador:" at bounding box center [600, 31] width 302 height 996
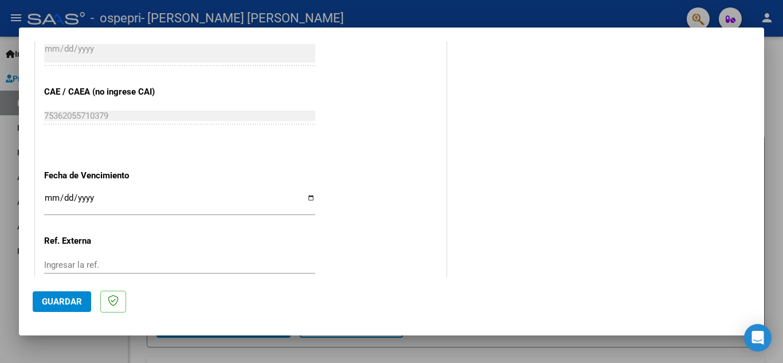
scroll to position [747, 0]
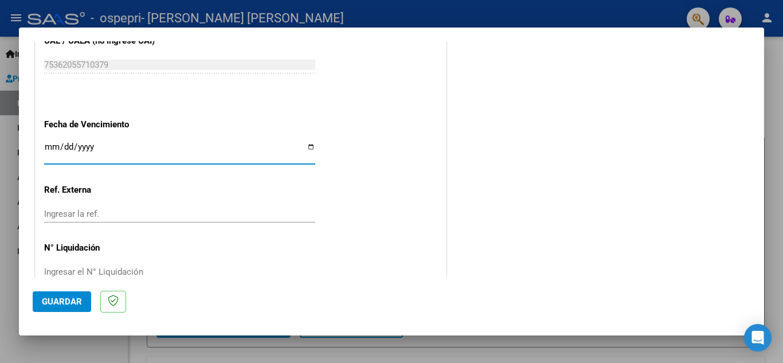
click at [310, 147] on input "Ingresar la fecha" at bounding box center [179, 151] width 271 height 18
type input "[DATE]"
click at [117, 271] on input "Ingresar el N° Liquidación" at bounding box center [179, 272] width 271 height 10
type input "00000158"
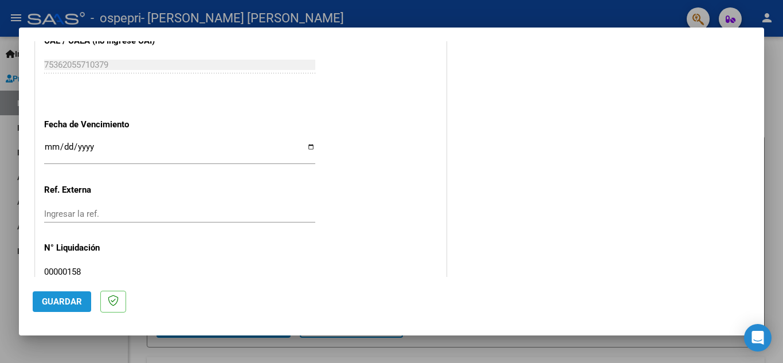
click at [66, 300] on span "Guardar" at bounding box center [62, 301] width 40 height 10
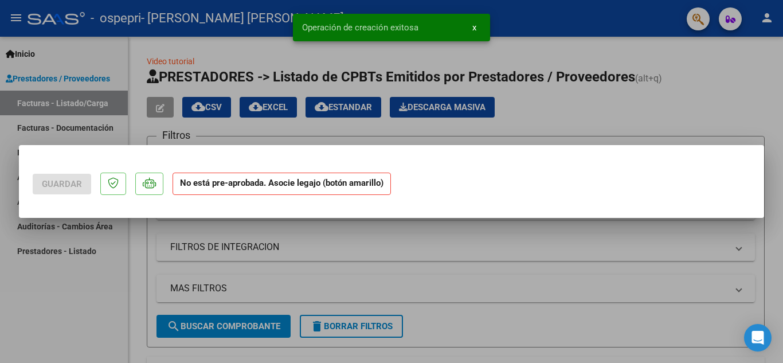
scroll to position [0, 0]
click at [597, 101] on div at bounding box center [391, 181] width 783 height 363
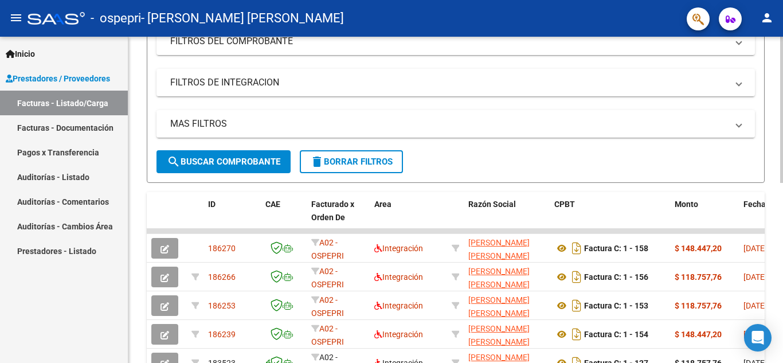
scroll to position [213, 0]
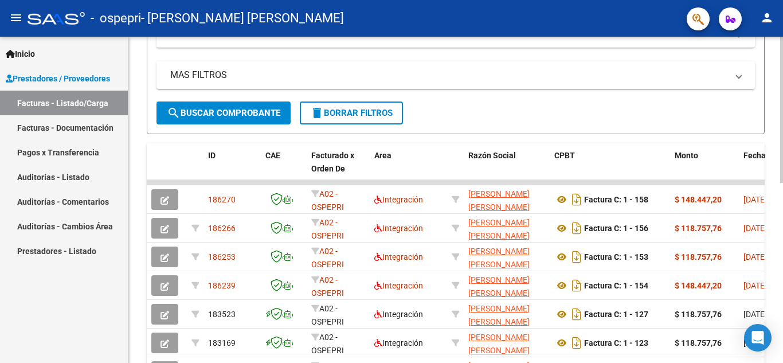
click at [782, 209] on div at bounding box center [781, 208] width 3 height 146
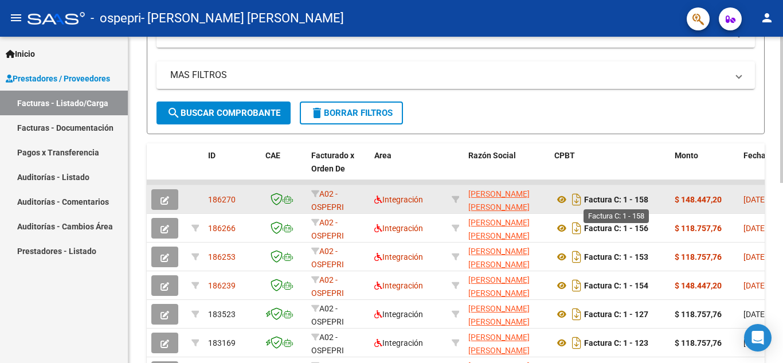
click at [589, 201] on strong "Factura C: 1 - 158" at bounding box center [616, 199] width 64 height 9
click at [557, 201] on icon at bounding box center [561, 200] width 15 height 14
click at [163, 197] on icon "button" at bounding box center [164, 200] width 9 height 9
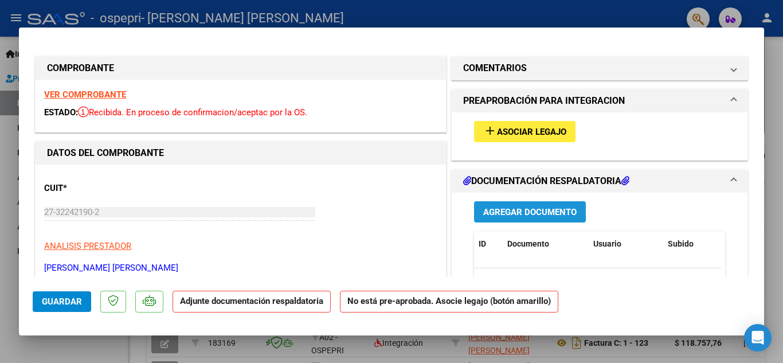
click at [483, 212] on span "Agregar Documento" at bounding box center [529, 212] width 93 height 10
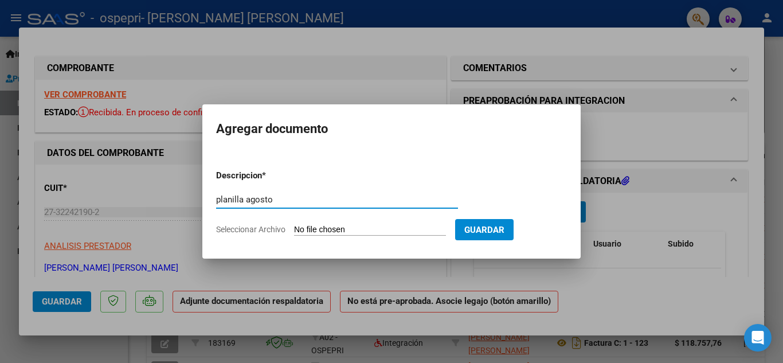
type input "planilla agosto"
click at [443, 233] on input "Seleccionar Archivo" at bounding box center [370, 230] width 152 height 11
type input "C:\fakepath\planilla [PERSON_NAME].pdf"
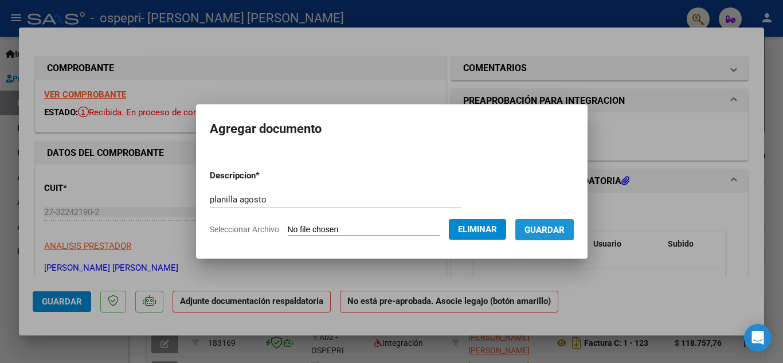
click at [565, 233] on span "Guardar" at bounding box center [544, 230] width 40 height 10
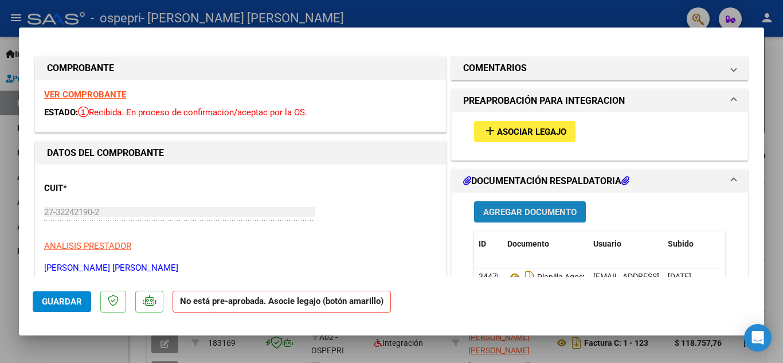
click at [566, 207] on span "Agregar Documento" at bounding box center [529, 212] width 93 height 10
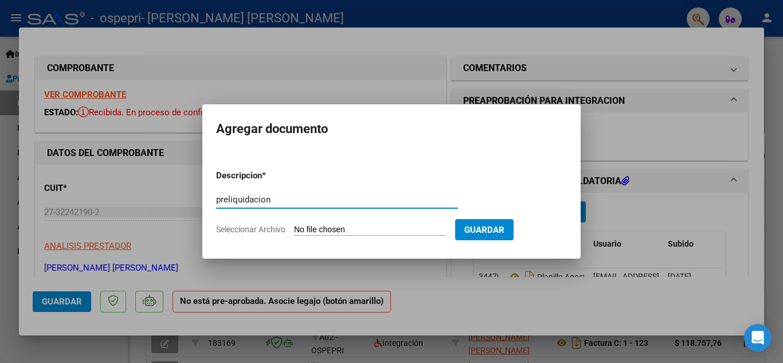
type input "preliquidacion"
click at [340, 227] on input "Seleccionar Archivo" at bounding box center [370, 230] width 152 height 11
click at [568, 75] on div at bounding box center [391, 181] width 783 height 363
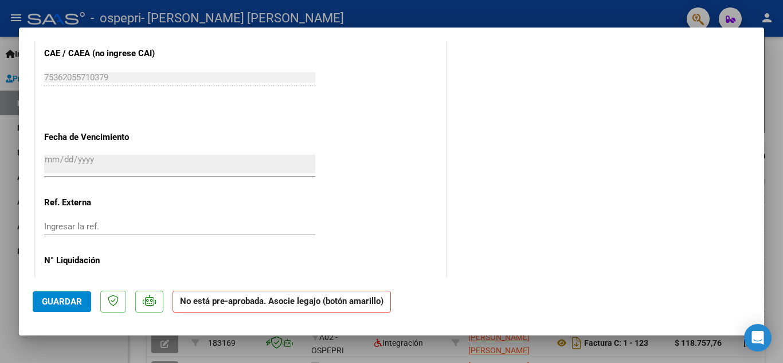
scroll to position [718, 0]
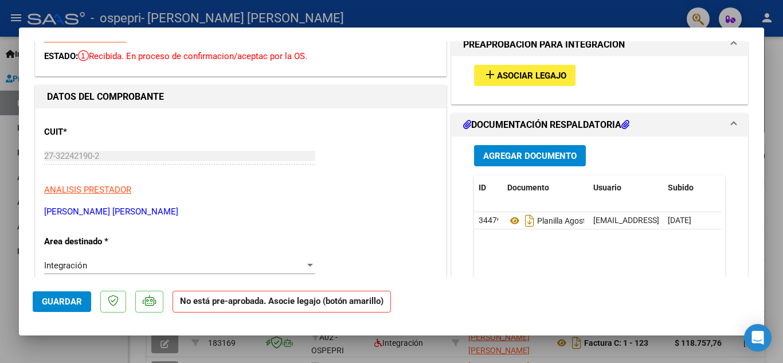
scroll to position [36, 0]
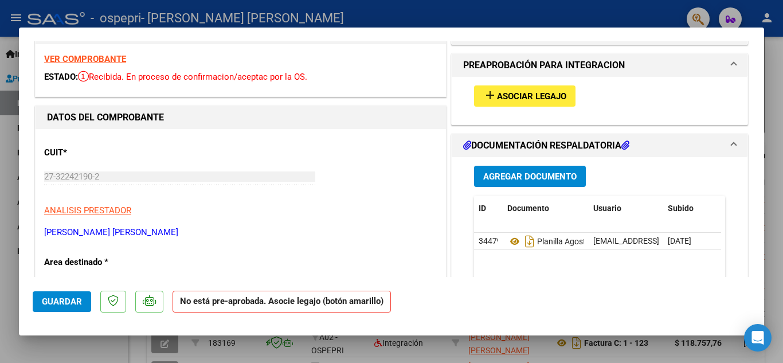
click at [514, 171] on span "Agregar Documento" at bounding box center [529, 176] width 93 height 10
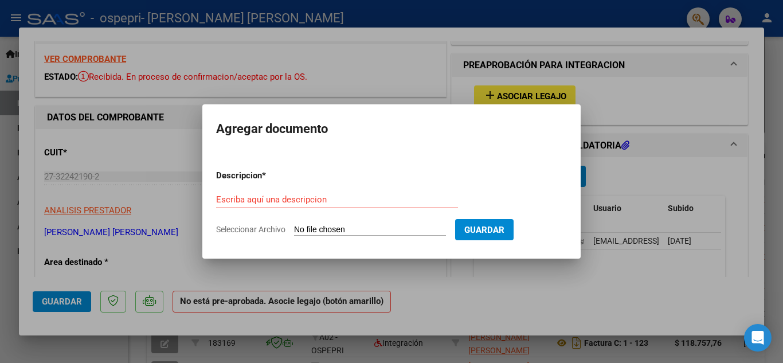
click at [380, 233] on input "Seleccionar Archivo" at bounding box center [370, 230] width 152 height 11
type input "C:\fakepath\PRELIQ [PERSON_NAME].pdf"
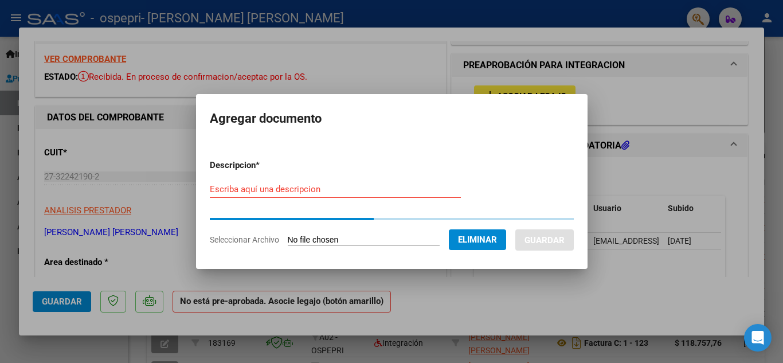
click at [396, 191] on input "Escriba aquí una descripcion" at bounding box center [335, 189] width 251 height 10
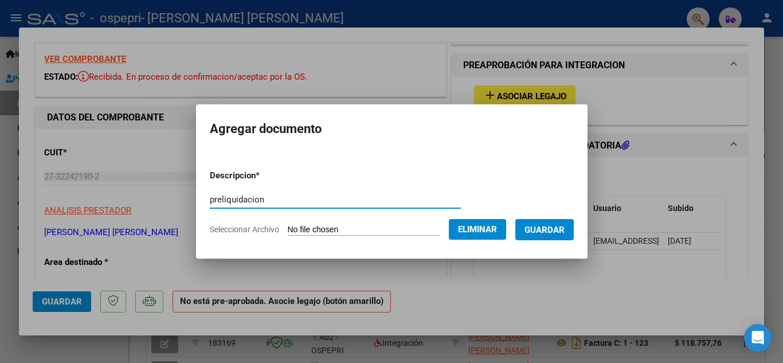
type input "preliquidacion"
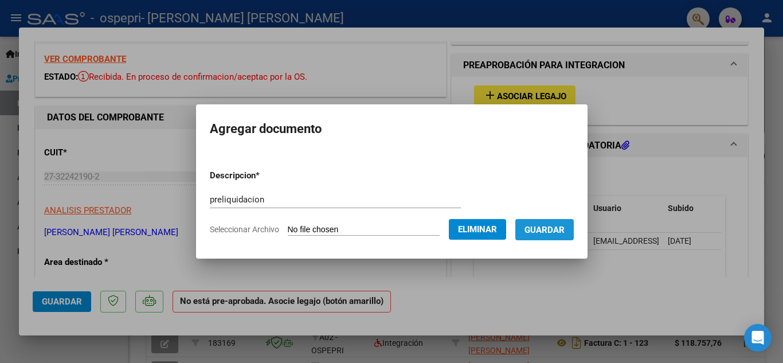
click at [547, 235] on button "Guardar" at bounding box center [544, 229] width 58 height 21
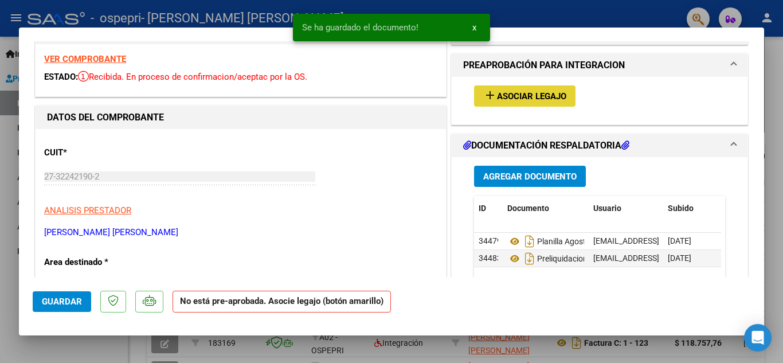
click at [527, 95] on span "Asociar Legajo" at bounding box center [531, 96] width 69 height 10
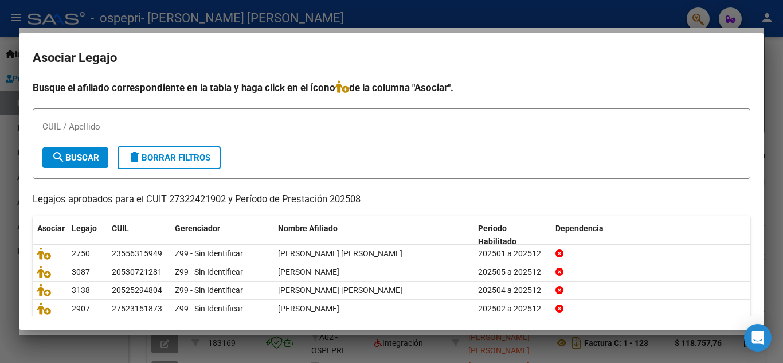
scroll to position [46, 0]
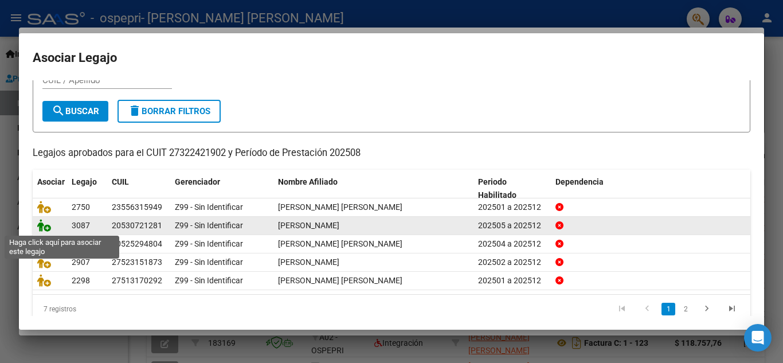
click at [41, 228] on icon at bounding box center [44, 225] width 14 height 13
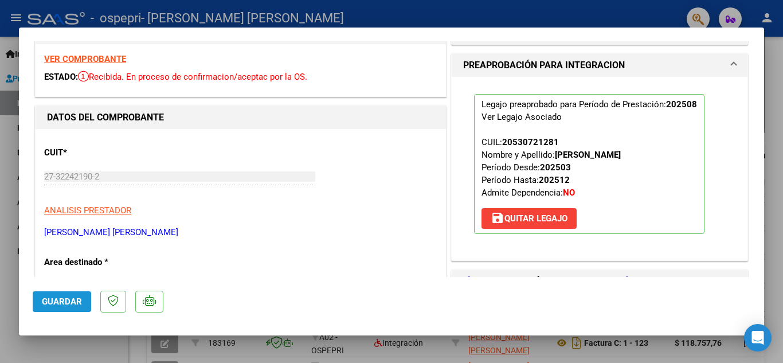
click at [64, 306] on span "Guardar" at bounding box center [62, 301] width 40 height 10
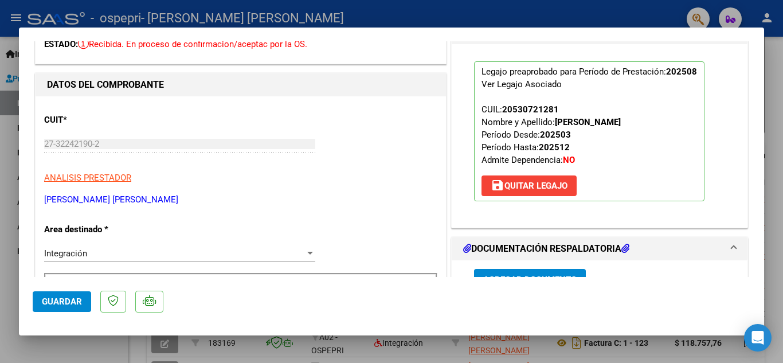
scroll to position [63, 0]
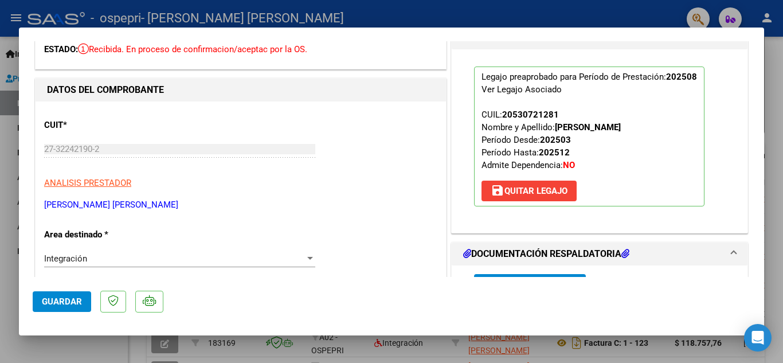
click at [564, 14] on div at bounding box center [391, 181] width 783 height 363
type input "$ 0,00"
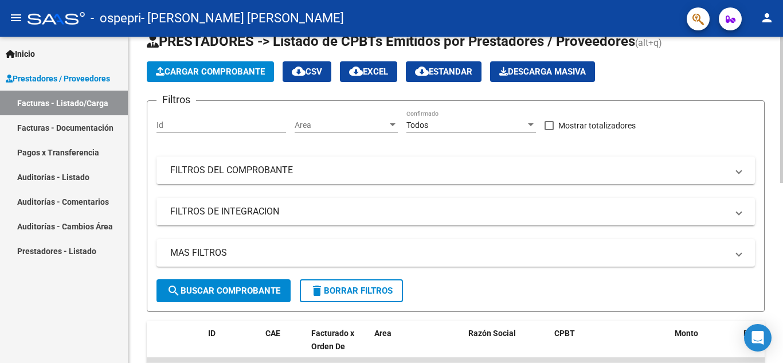
scroll to position [33, 0]
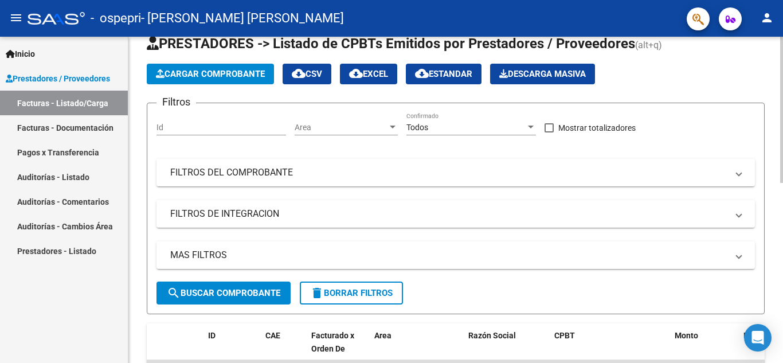
click at [782, 62] on div at bounding box center [781, 125] width 3 height 146
click at [218, 69] on span "Cargar Comprobante" at bounding box center [210, 74] width 109 height 10
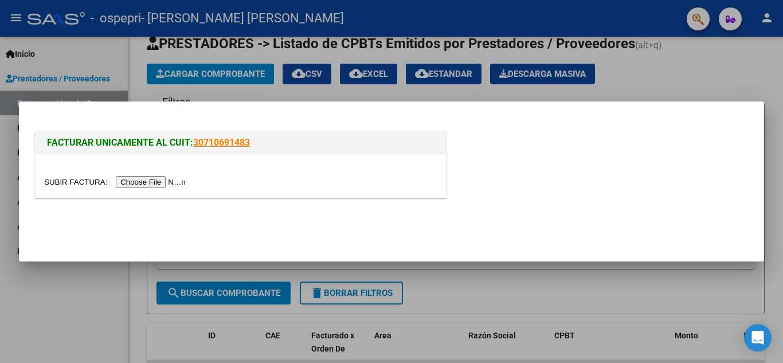
click at [165, 183] on input "file" at bounding box center [116, 182] width 145 height 12
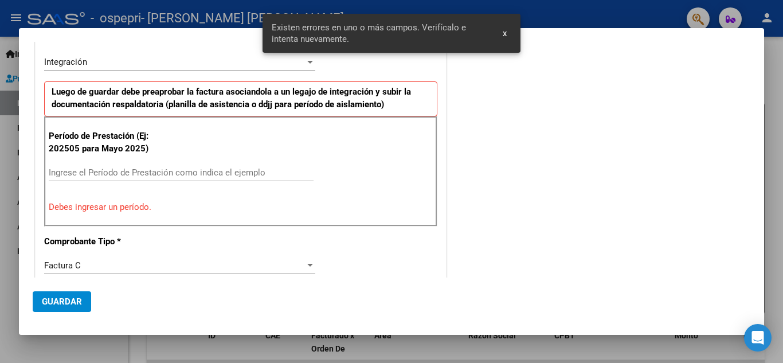
scroll to position [281, 0]
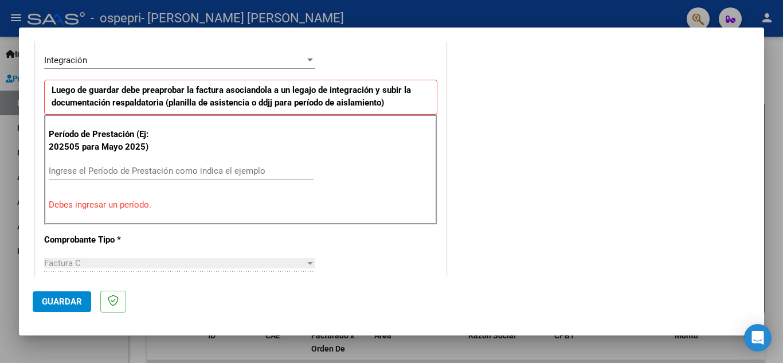
click at [85, 173] on input "Ingrese el Período de Prestación como indica el ejemplo" at bounding box center [181, 171] width 265 height 10
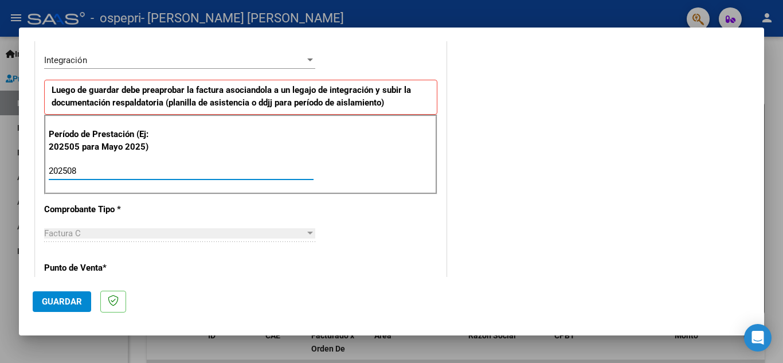
type input "202508"
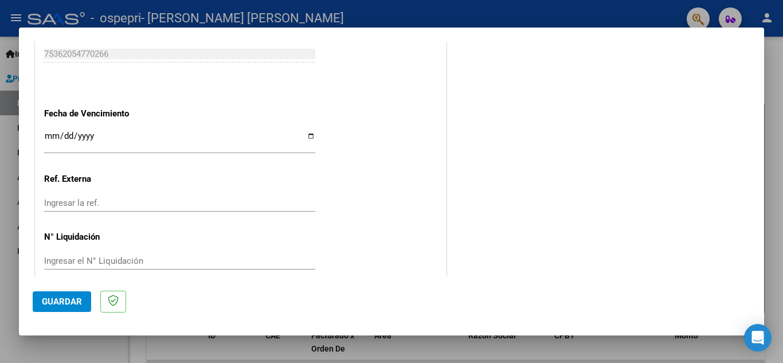
scroll to position [761, 0]
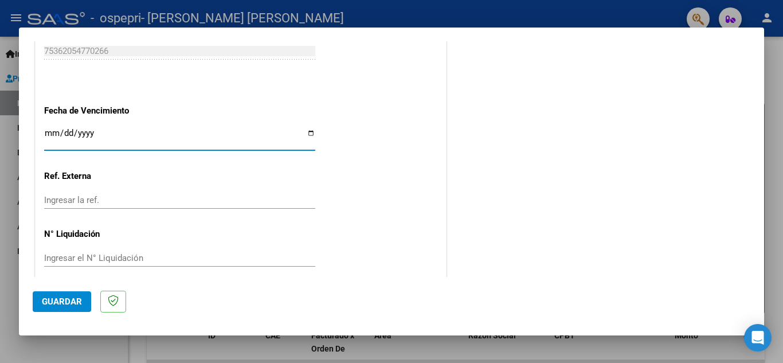
click at [304, 135] on input "Ingresar la fecha" at bounding box center [179, 137] width 271 height 18
type input "[DATE]"
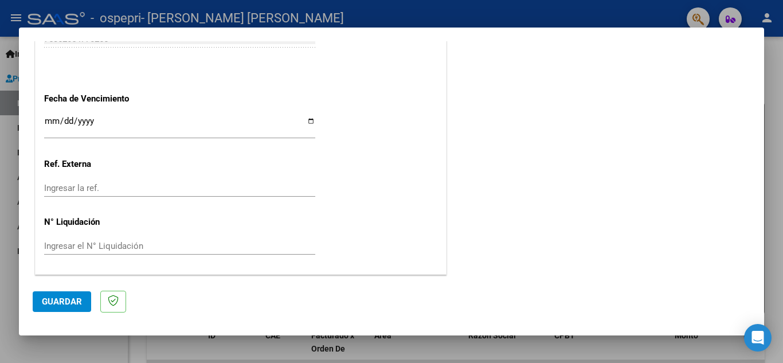
click at [278, 252] on div "Ingresar el N° Liquidación" at bounding box center [179, 245] width 271 height 17
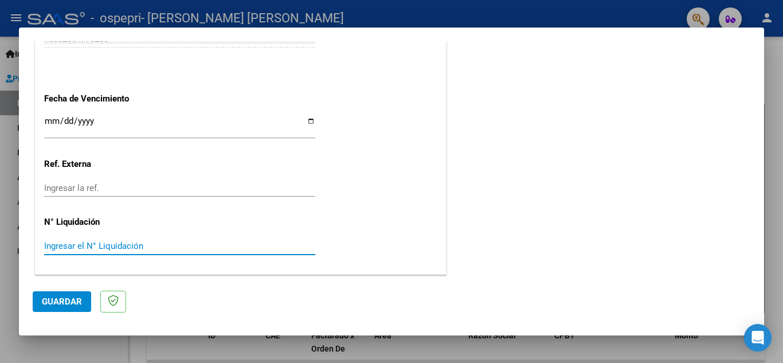
click at [234, 247] on input "Ingresar el N° Liquidación" at bounding box center [179, 246] width 271 height 10
type input "00000155"
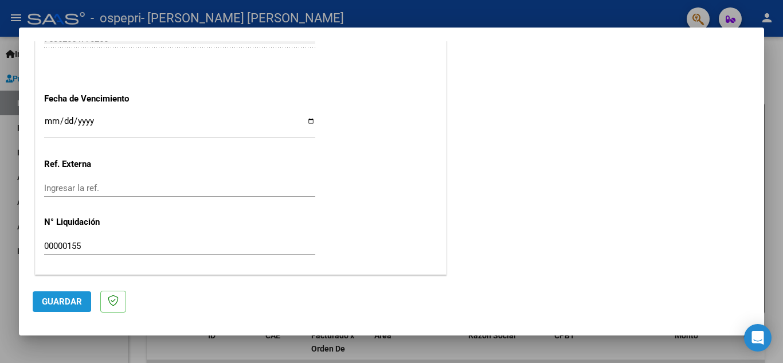
click at [57, 300] on span "Guardar" at bounding box center [62, 301] width 40 height 10
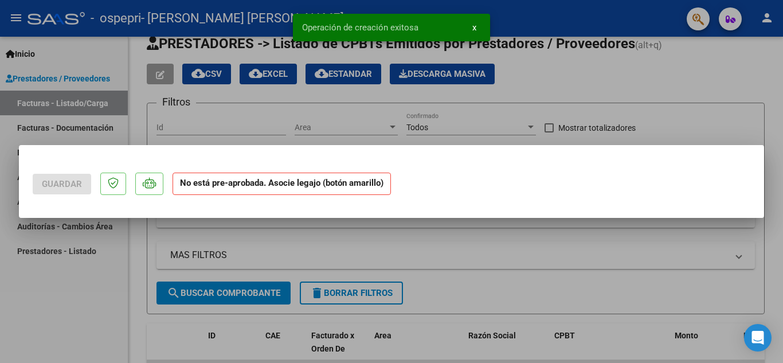
scroll to position [0, 0]
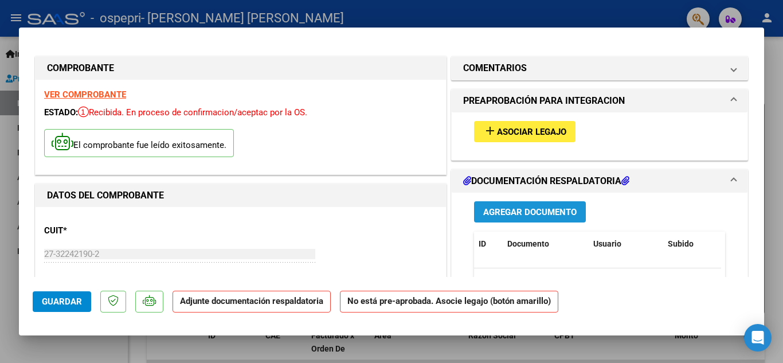
click at [476, 213] on button "Agregar Documento" at bounding box center [530, 211] width 112 height 21
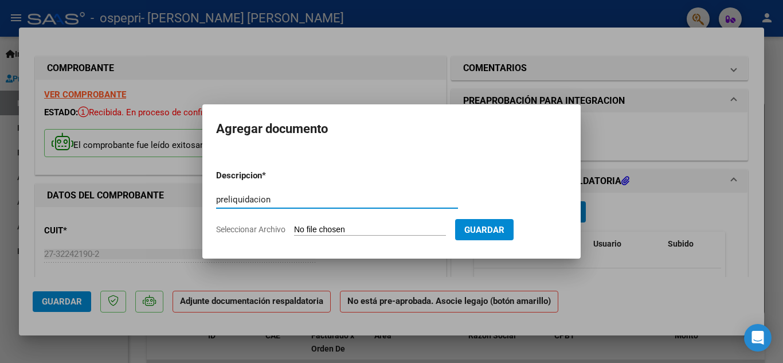
type input "preliquidacion"
click at [416, 228] on input "Seleccionar Archivo" at bounding box center [370, 230] width 152 height 11
type input "C:\fakepath\PRELIQ [PERSON_NAME].pdf"
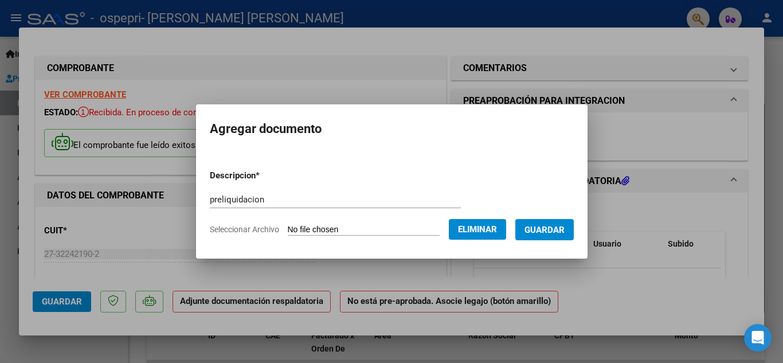
click at [532, 226] on button "Guardar" at bounding box center [544, 229] width 58 height 21
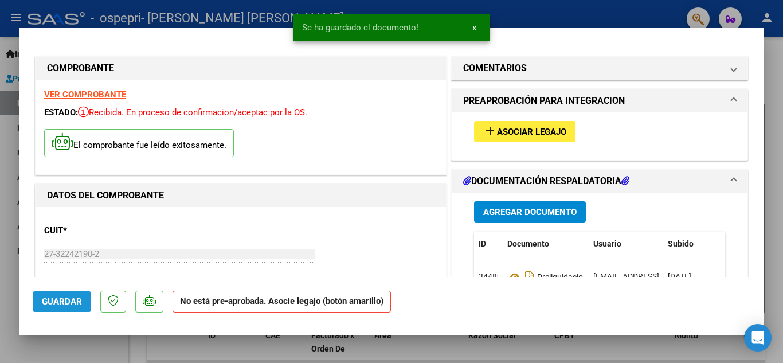
click at [80, 302] on span "Guardar" at bounding box center [62, 301] width 40 height 10
click at [604, 18] on div at bounding box center [391, 181] width 783 height 363
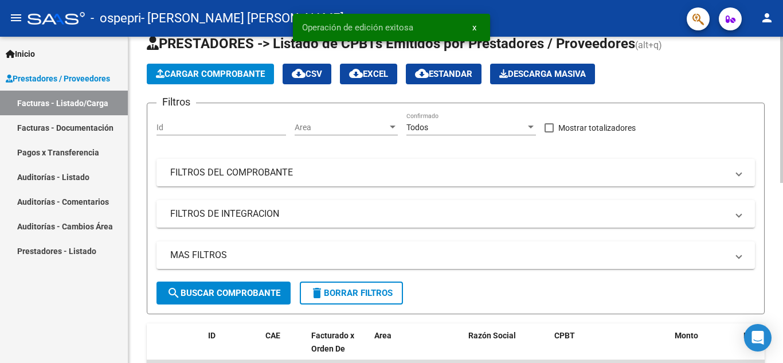
click at [256, 79] on span "Cargar Comprobante" at bounding box center [210, 74] width 109 height 10
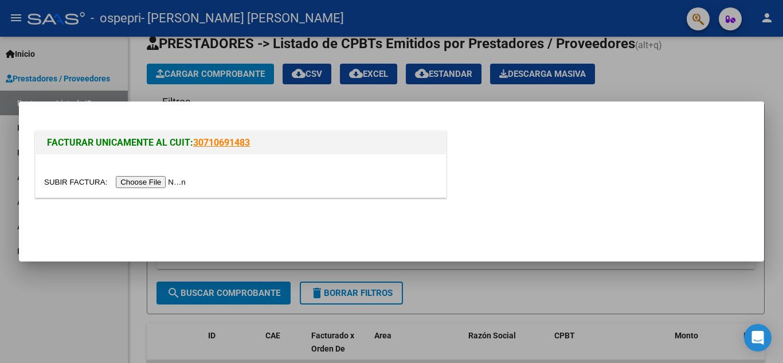
click at [146, 185] on input "file" at bounding box center [116, 182] width 145 height 12
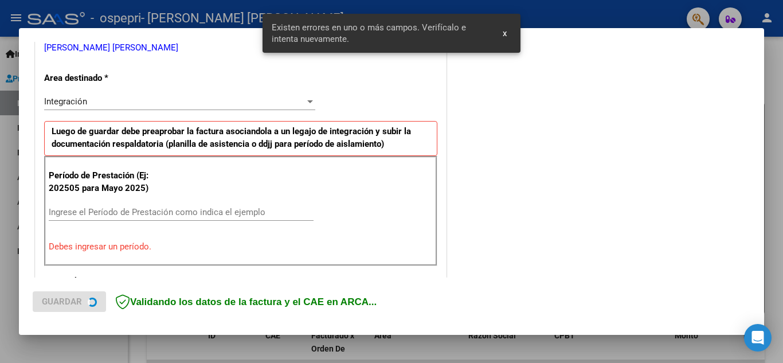
scroll to position [260, 0]
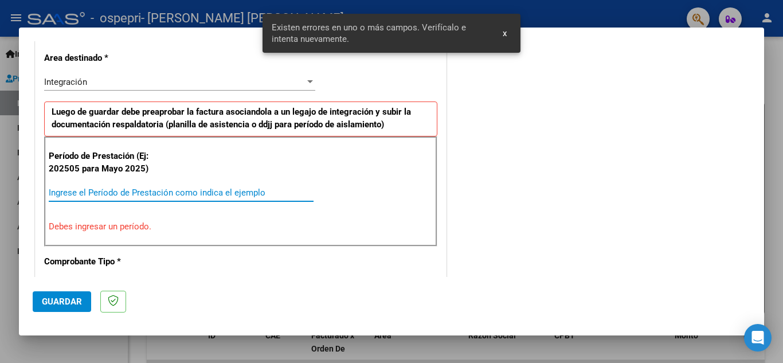
click at [236, 194] on input "Ingrese el Período de Prestación como indica el ejemplo" at bounding box center [181, 192] width 265 height 10
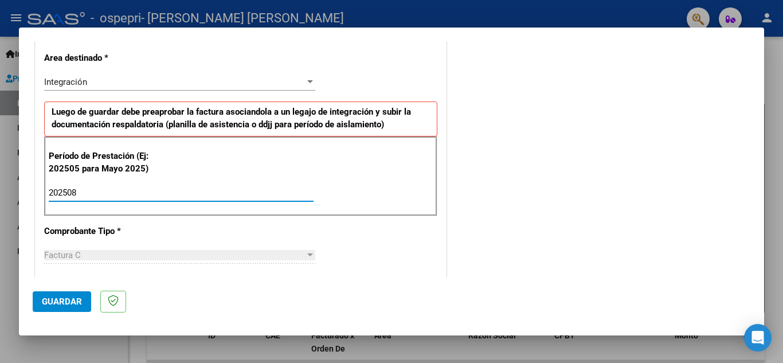
type input "202508"
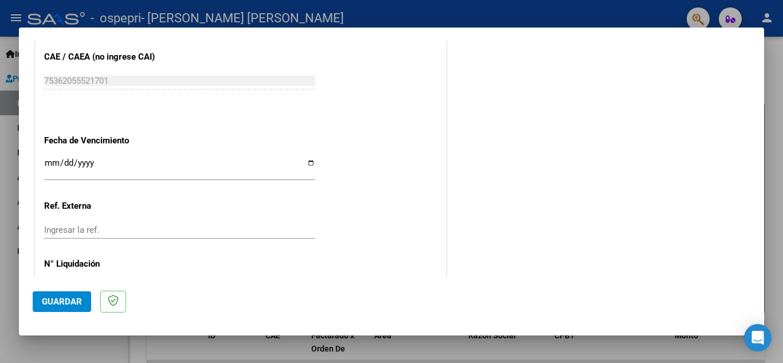
scroll to position [734, 0]
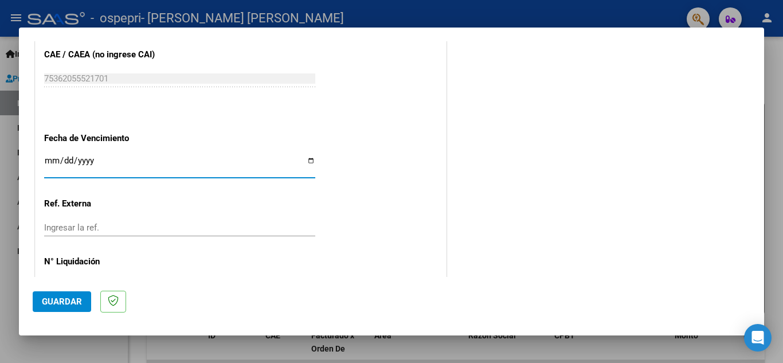
click at [305, 165] on input "Ingresar la fecha" at bounding box center [179, 165] width 271 height 18
type input "[DATE]"
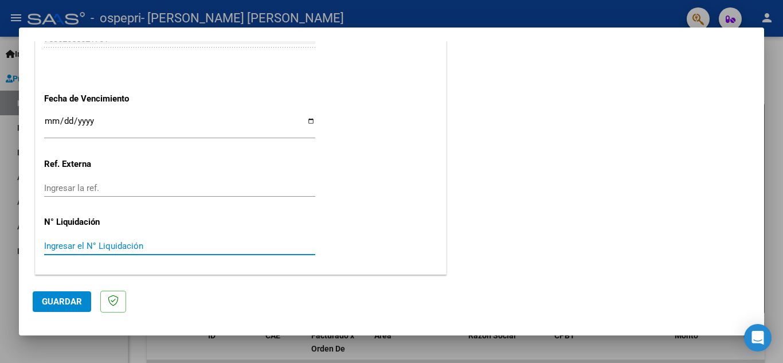
click at [289, 248] on input "Ingresar el N° Liquidación" at bounding box center [179, 246] width 271 height 10
type input "00000157"
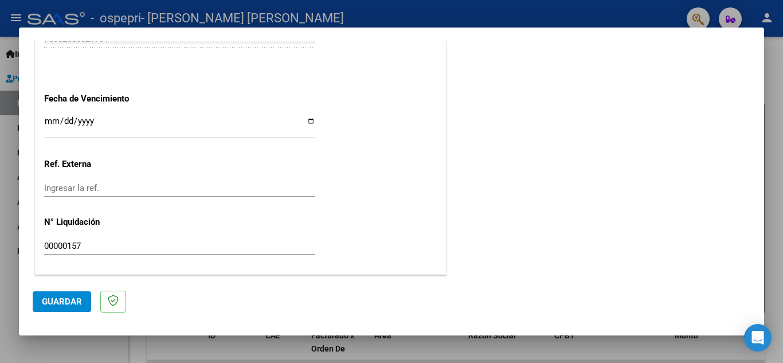
click at [74, 300] on span "Guardar" at bounding box center [62, 301] width 40 height 10
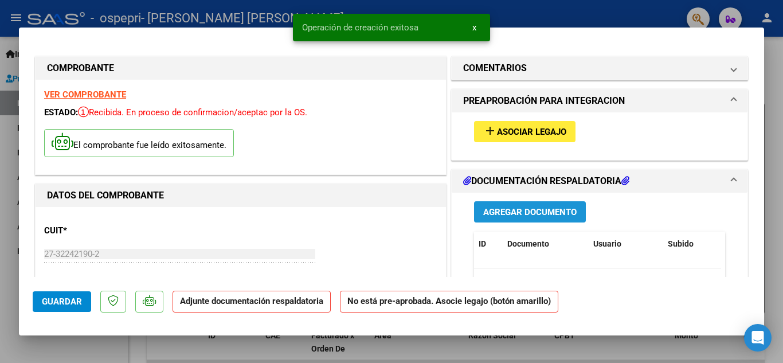
click at [495, 210] on span "Agregar Documento" at bounding box center [529, 212] width 93 height 10
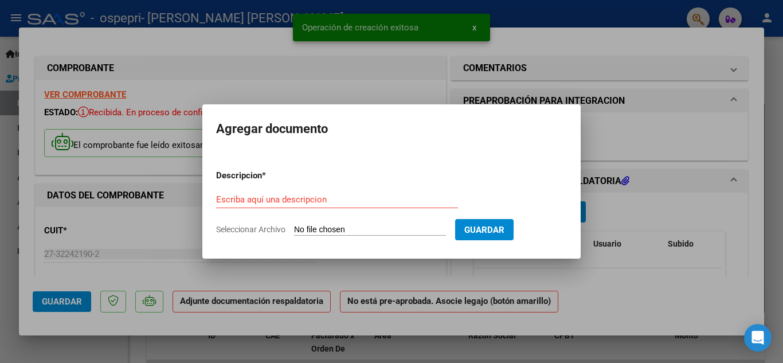
click at [376, 233] on input "Seleccionar Archivo" at bounding box center [370, 230] width 152 height 11
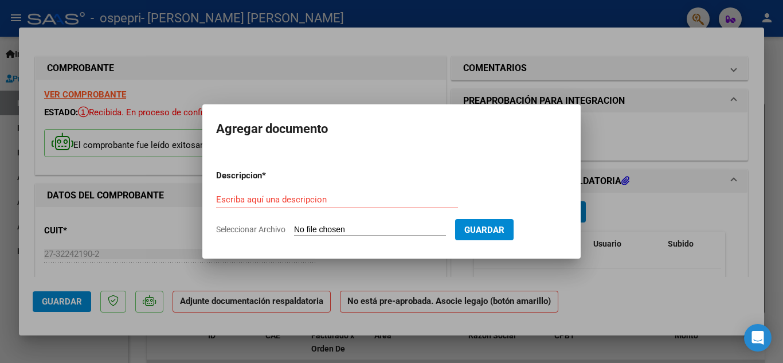
type input "C:\fakepath\PRELIQ AGOSTO [PERSON_NAME].pdf"
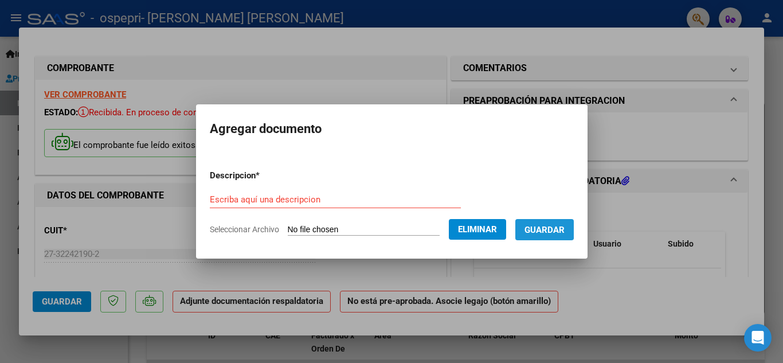
click at [536, 226] on span "Guardar" at bounding box center [544, 230] width 40 height 10
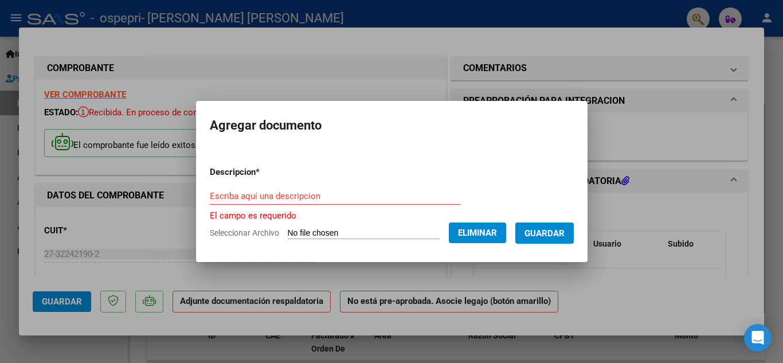
click at [400, 197] on input "Escriba aquí una descripcion" at bounding box center [335, 196] width 251 height 10
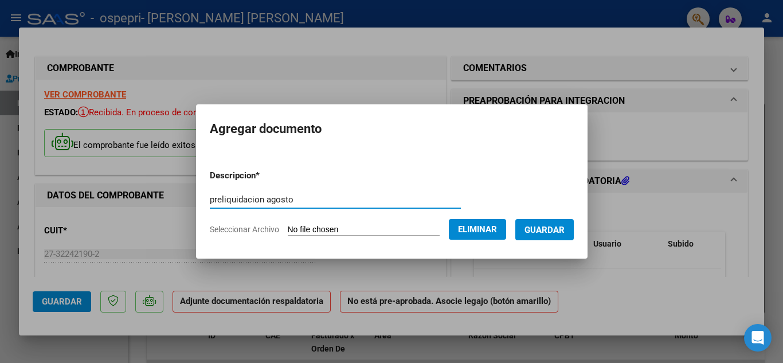
type input "preliquidacion agosto"
click at [553, 230] on span "Guardar" at bounding box center [544, 230] width 40 height 10
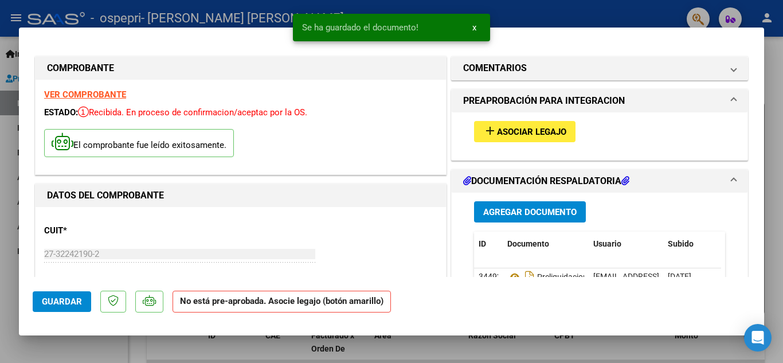
click at [634, 7] on div at bounding box center [391, 181] width 783 height 363
type input "$ 0,00"
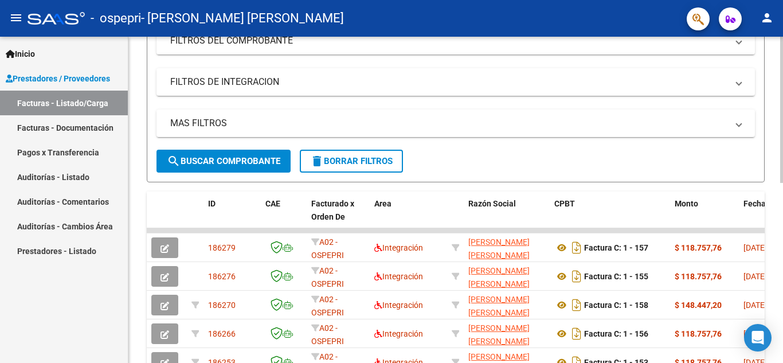
click at [782, 187] on div at bounding box center [781, 185] width 3 height 146
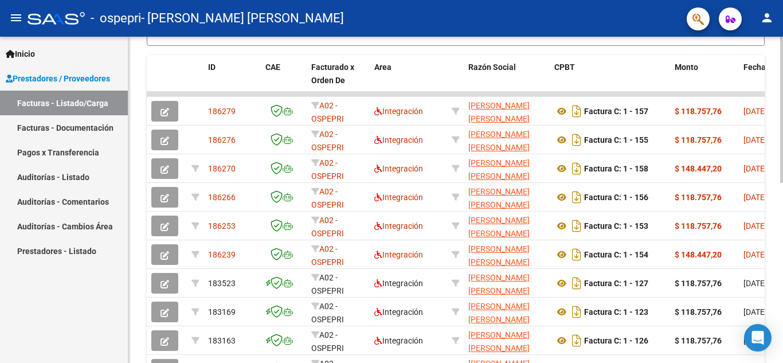
scroll to position [307, 0]
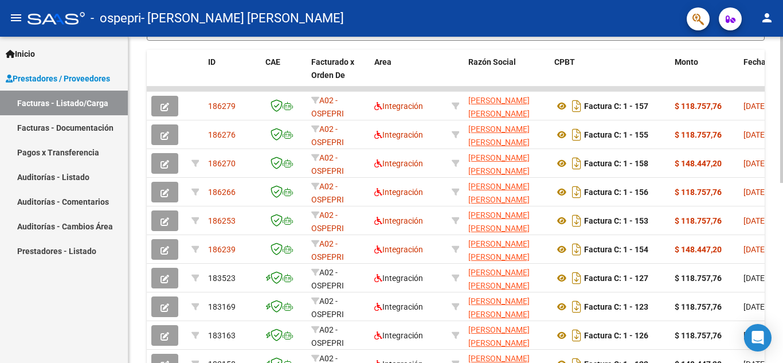
click at [782, 242] on div at bounding box center [781, 251] width 3 height 146
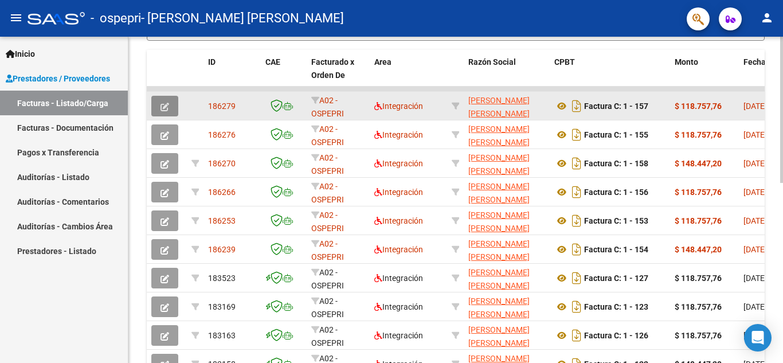
click at [160, 103] on icon "button" at bounding box center [164, 107] width 9 height 9
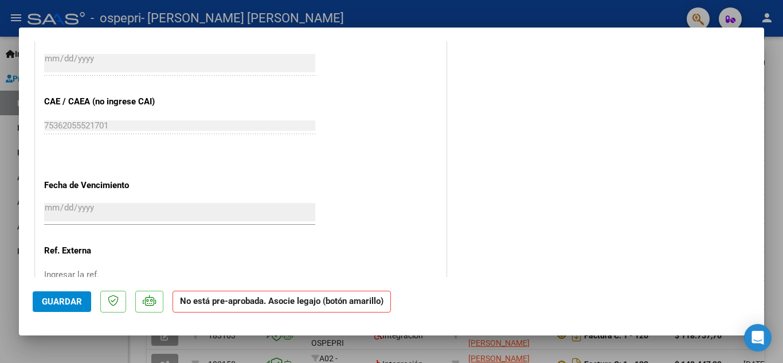
scroll to position [718, 0]
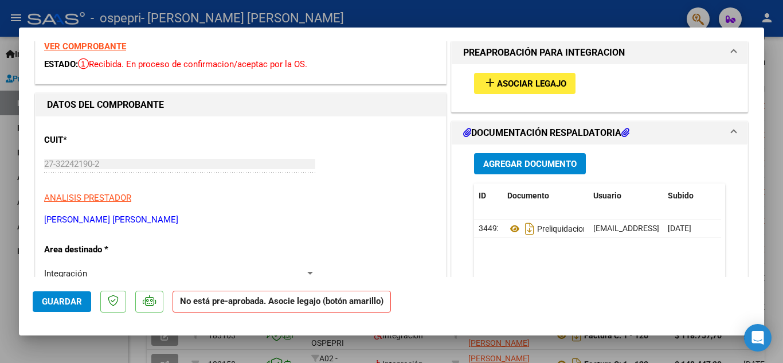
scroll to position [28, 0]
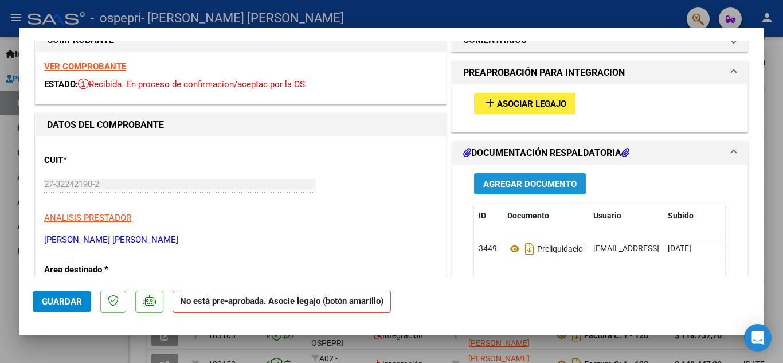
click at [530, 185] on span "Agregar Documento" at bounding box center [529, 184] width 93 height 10
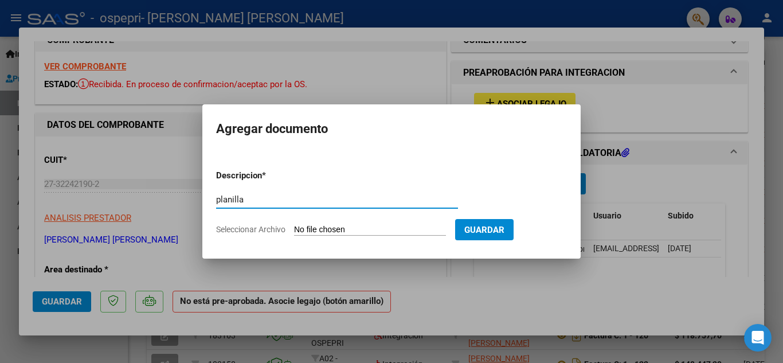
type input "planilla"
click at [422, 223] on form "Descripcion * planilla Escriba aquí una descripcion Seleccionar Archivo Guardar" at bounding box center [391, 202] width 351 height 84
click at [374, 228] on input "Seleccionar Archivo" at bounding box center [370, 230] width 152 height 11
type input "C:\fakepath\planilla [PERSON_NAME] .pdf"
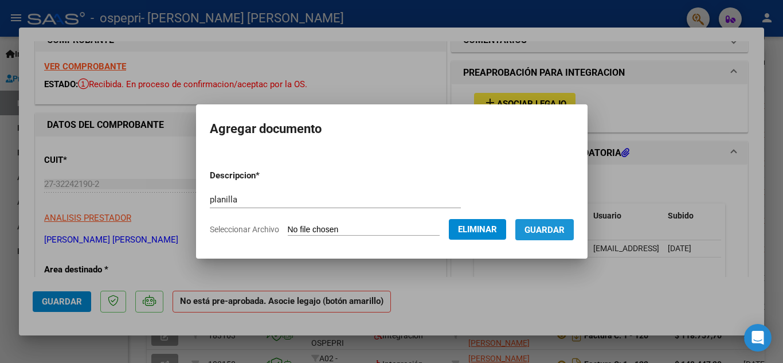
click at [536, 235] on button "Guardar" at bounding box center [544, 229] width 58 height 21
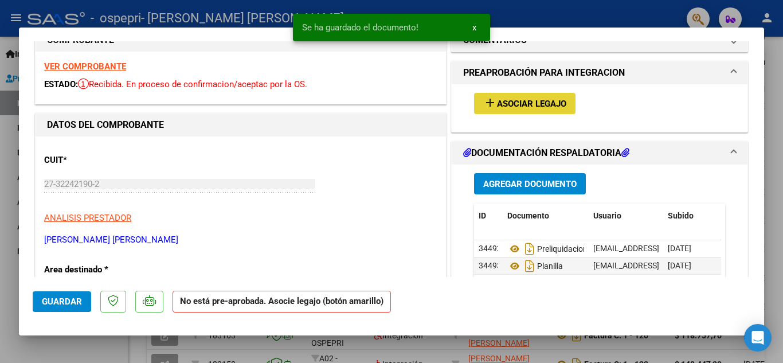
click at [537, 99] on span "Asociar Legajo" at bounding box center [531, 104] width 69 height 10
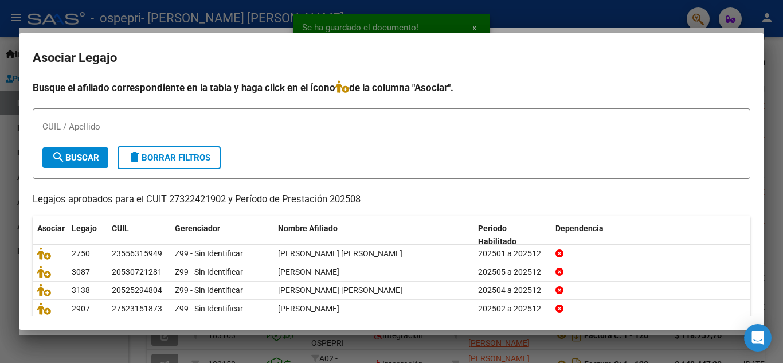
scroll to position [66, 0]
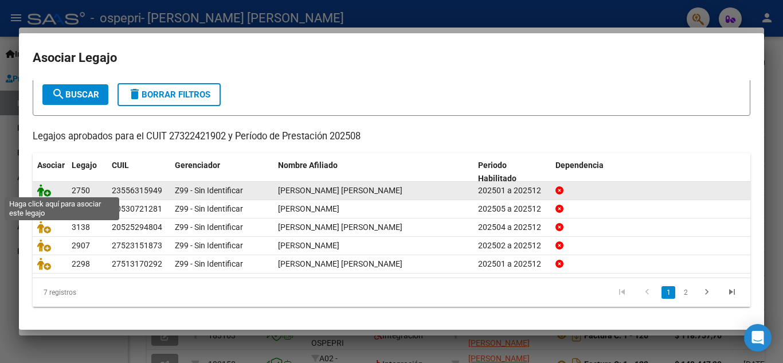
click at [46, 190] on icon at bounding box center [44, 190] width 14 height 13
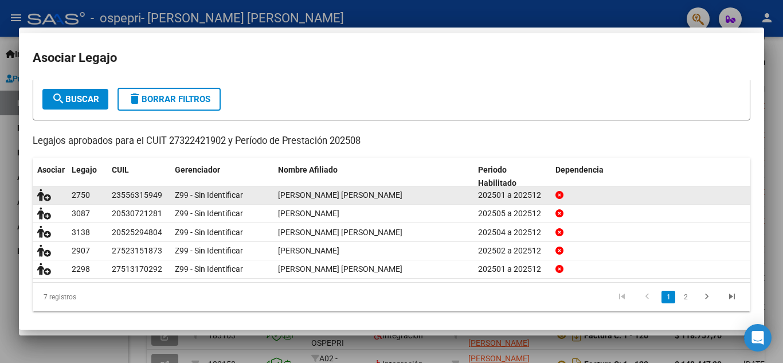
scroll to position [0, 0]
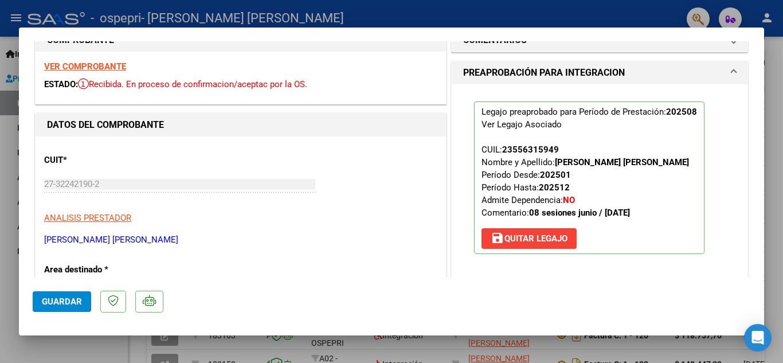
click at [61, 298] on span "Guardar" at bounding box center [62, 301] width 40 height 10
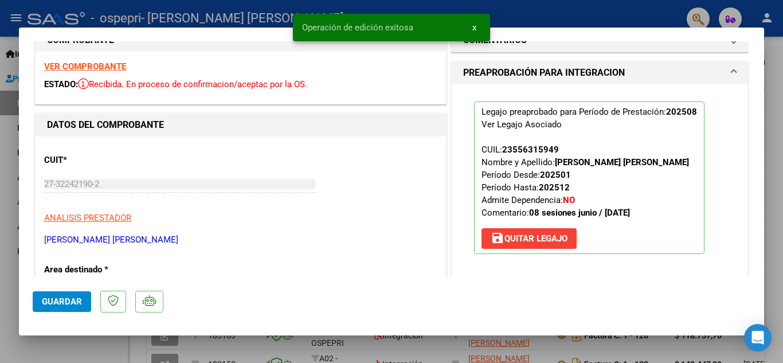
click at [659, 13] on div at bounding box center [391, 181] width 783 height 363
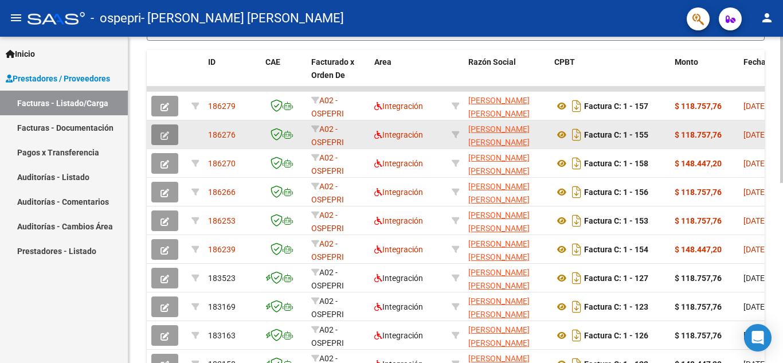
click at [163, 140] on button "button" at bounding box center [164, 134] width 27 height 21
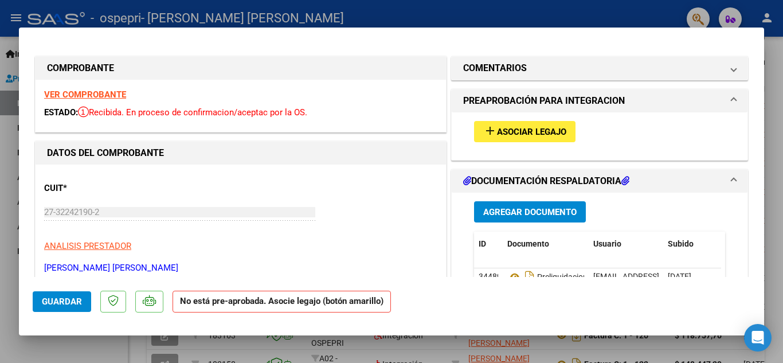
click at [523, 205] on button "Agregar Documento" at bounding box center [530, 211] width 112 height 21
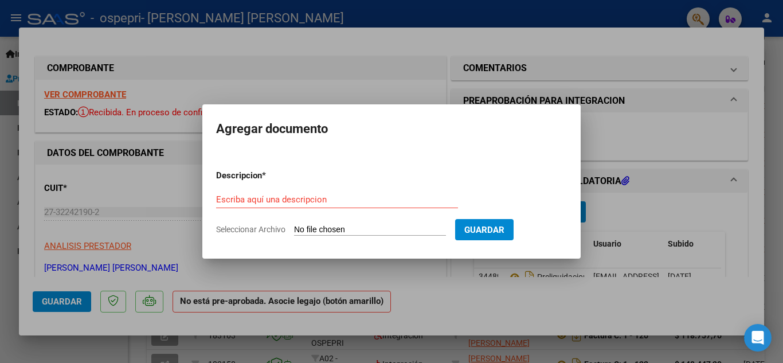
click at [416, 233] on input "Seleccionar Archivo" at bounding box center [370, 230] width 152 height 11
type input "C:\fakepath\planilla [PERSON_NAME].pdf"
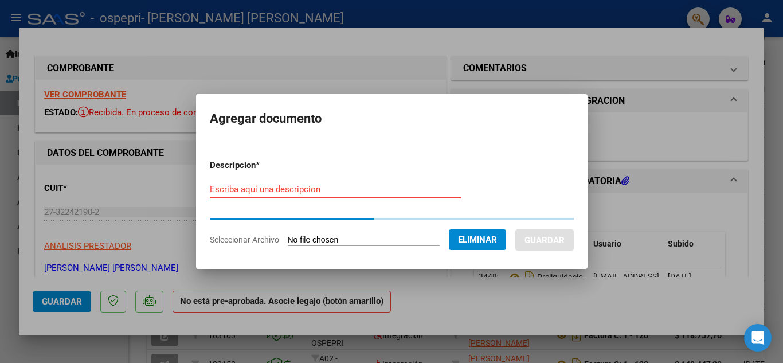
click at [426, 192] on input "Escriba aquí una descripcion" at bounding box center [335, 189] width 251 height 10
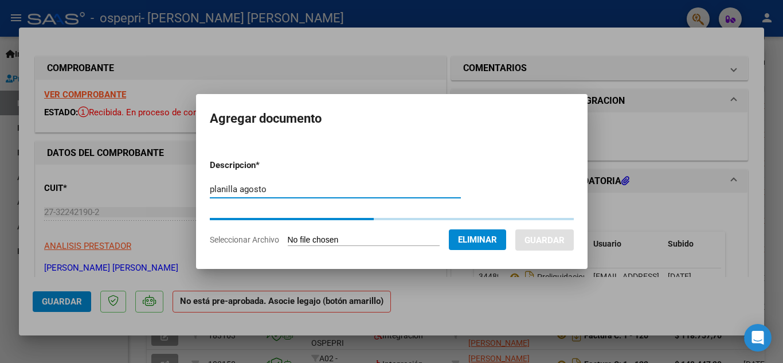
click at [426, 192] on input "planilla agosto" at bounding box center [335, 189] width 251 height 10
click at [451, 187] on input "planilla agosto" at bounding box center [335, 189] width 251 height 10
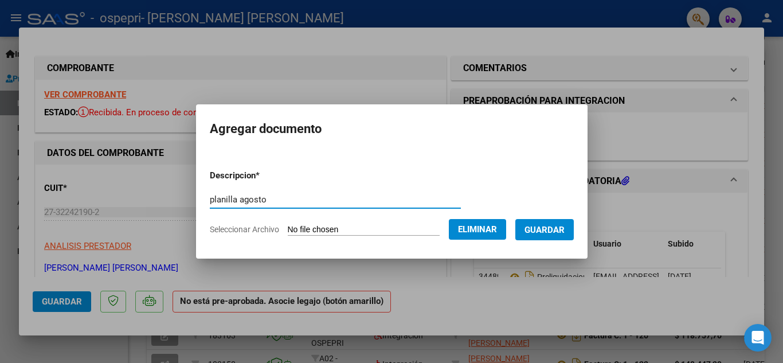
type input "planilla agosto"
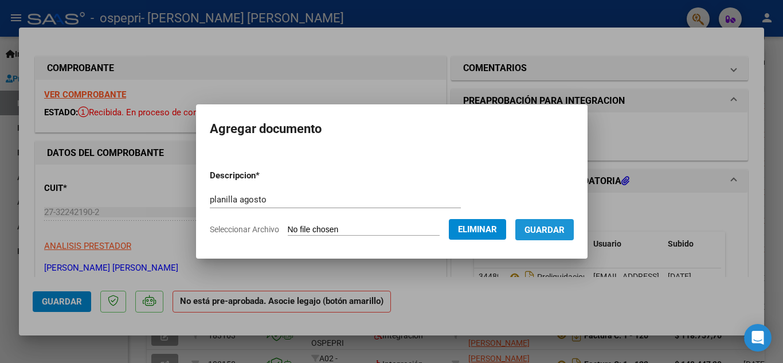
click at [572, 222] on button "Guardar" at bounding box center [544, 229] width 58 height 21
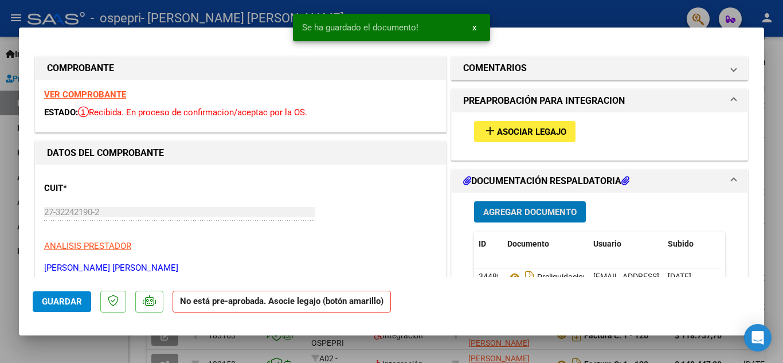
click at [530, 135] on span "Asociar Legajo" at bounding box center [531, 132] width 69 height 10
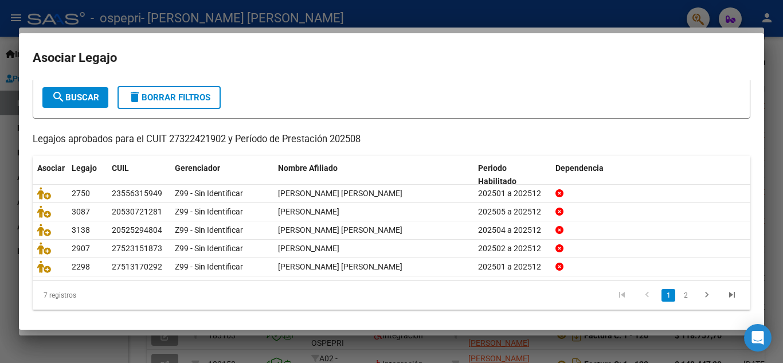
scroll to position [61, 0]
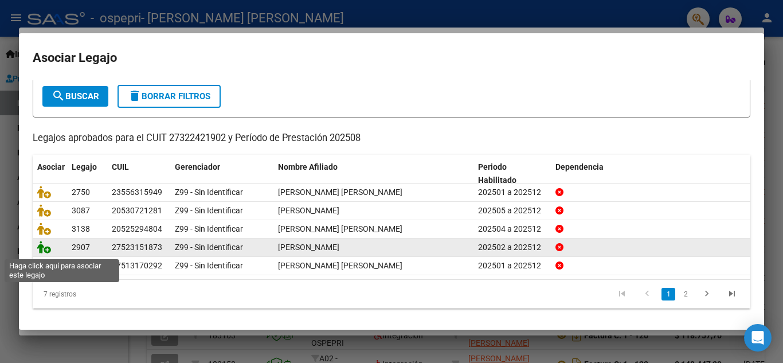
click at [44, 250] on icon at bounding box center [44, 247] width 14 height 13
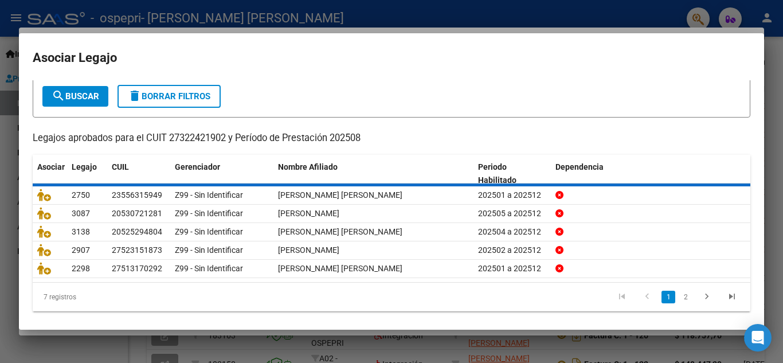
scroll to position [69, 0]
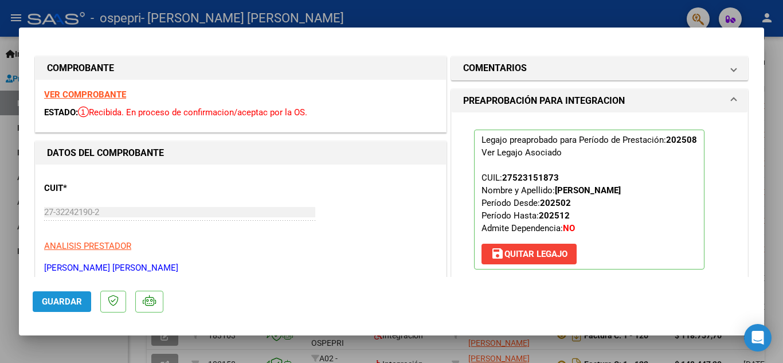
click at [66, 303] on span "Guardar" at bounding box center [62, 301] width 40 height 10
click at [528, 22] on div at bounding box center [391, 181] width 783 height 363
